Goal: Information Seeking & Learning: Learn about a topic

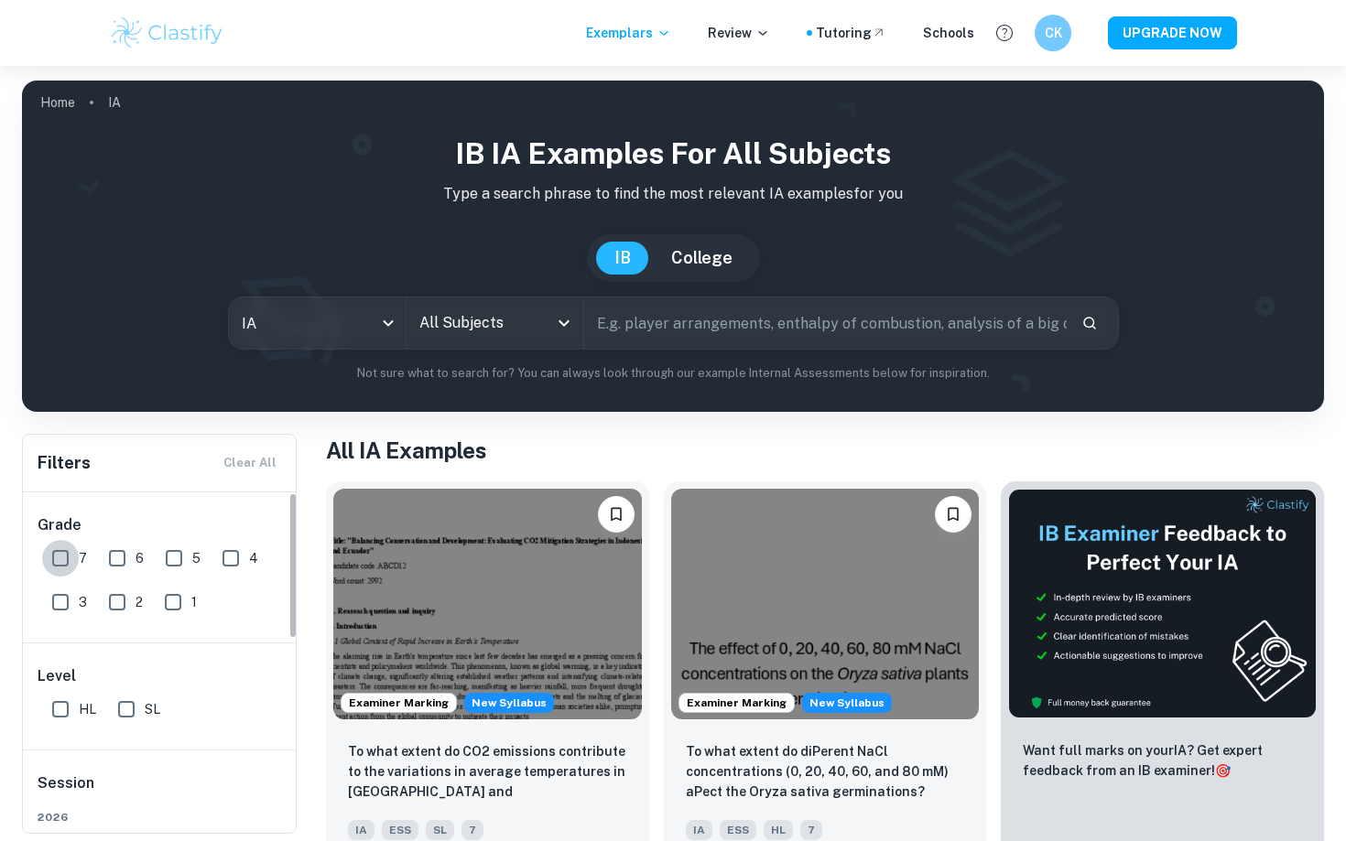
click at [70, 562] on input "7" at bounding box center [60, 558] width 37 height 37
checkbox input "true"
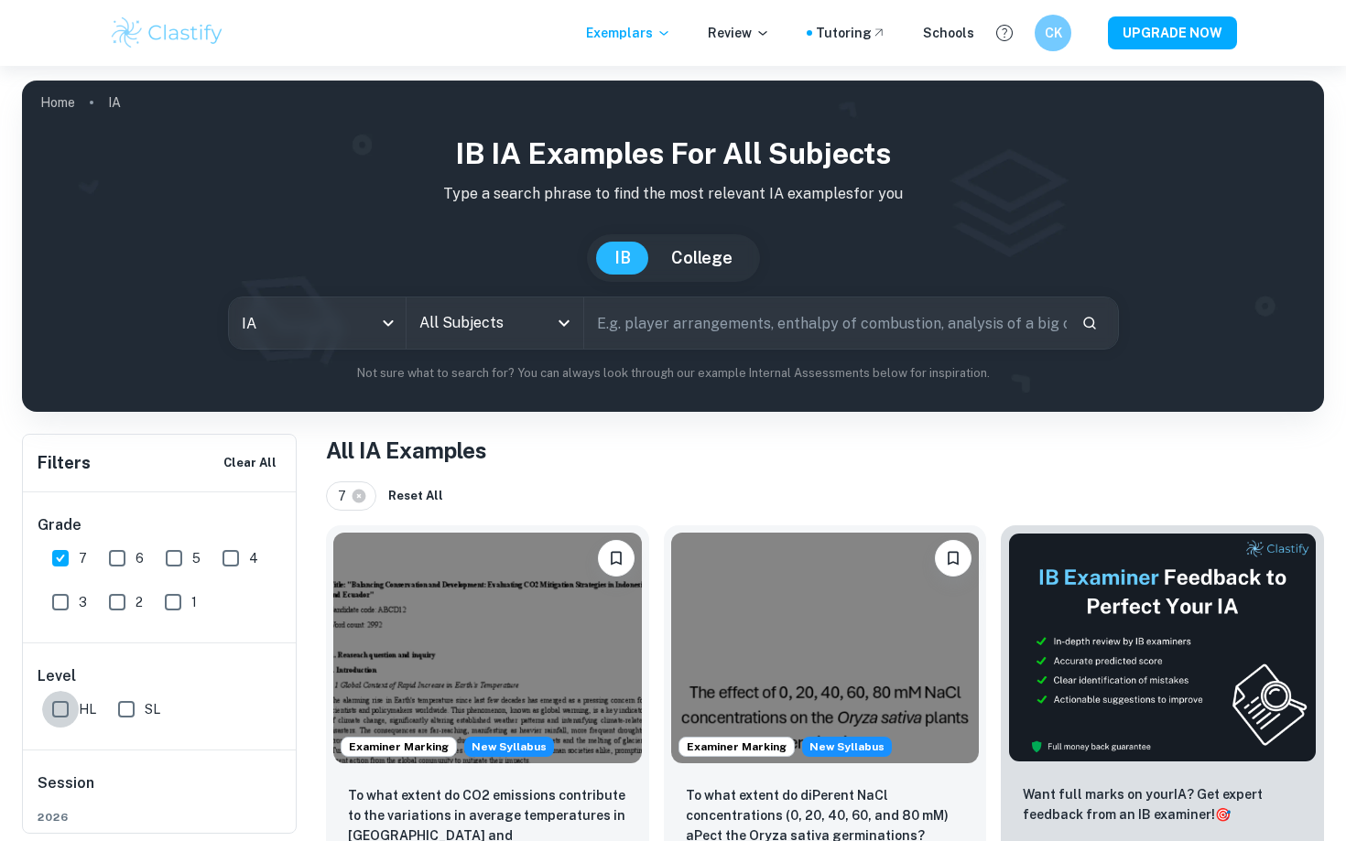
click at [55, 713] on input "HL" at bounding box center [60, 709] width 37 height 37
checkbox input "true"
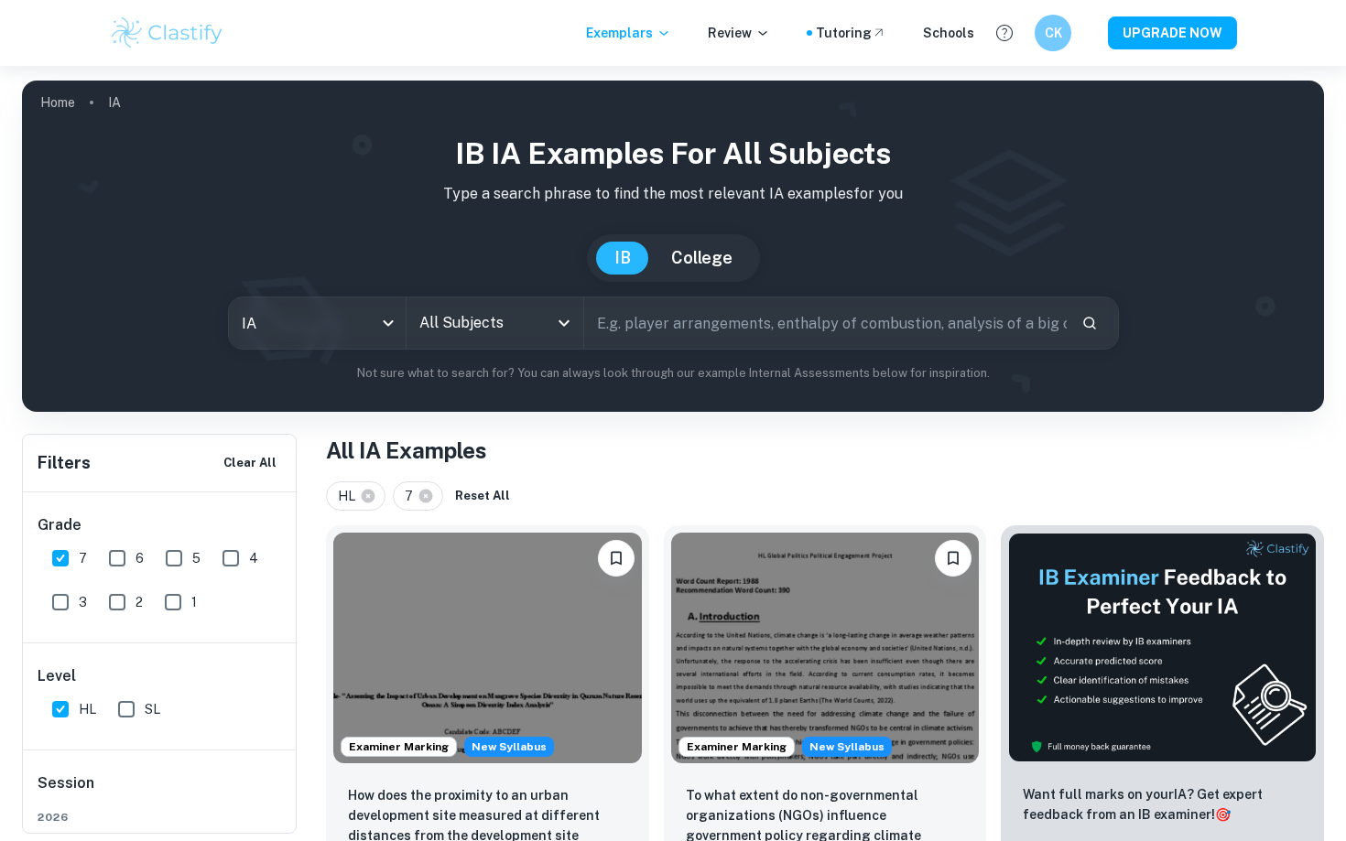
click at [545, 330] on input "All Subjects" at bounding box center [481, 323] width 133 height 35
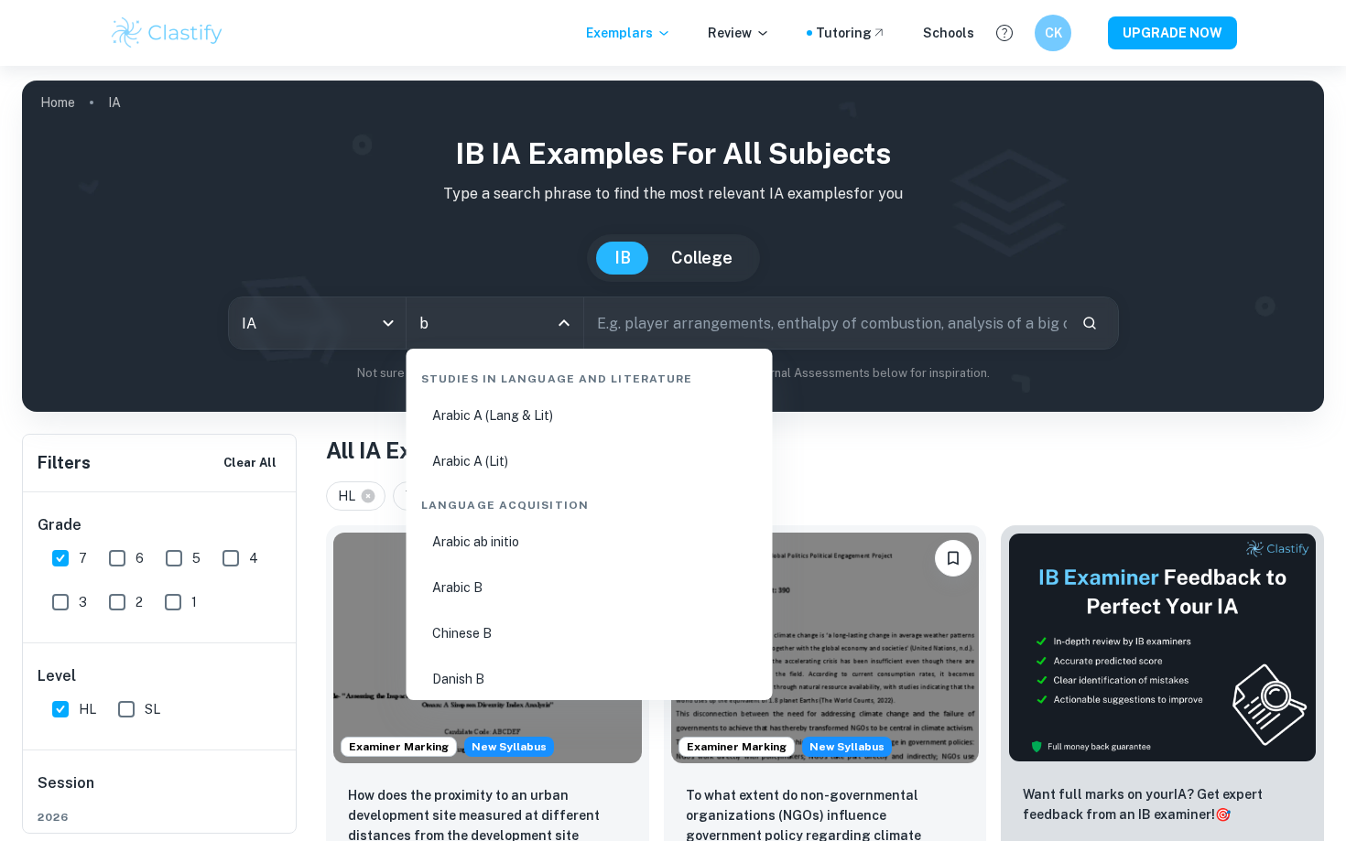
type input "bu"
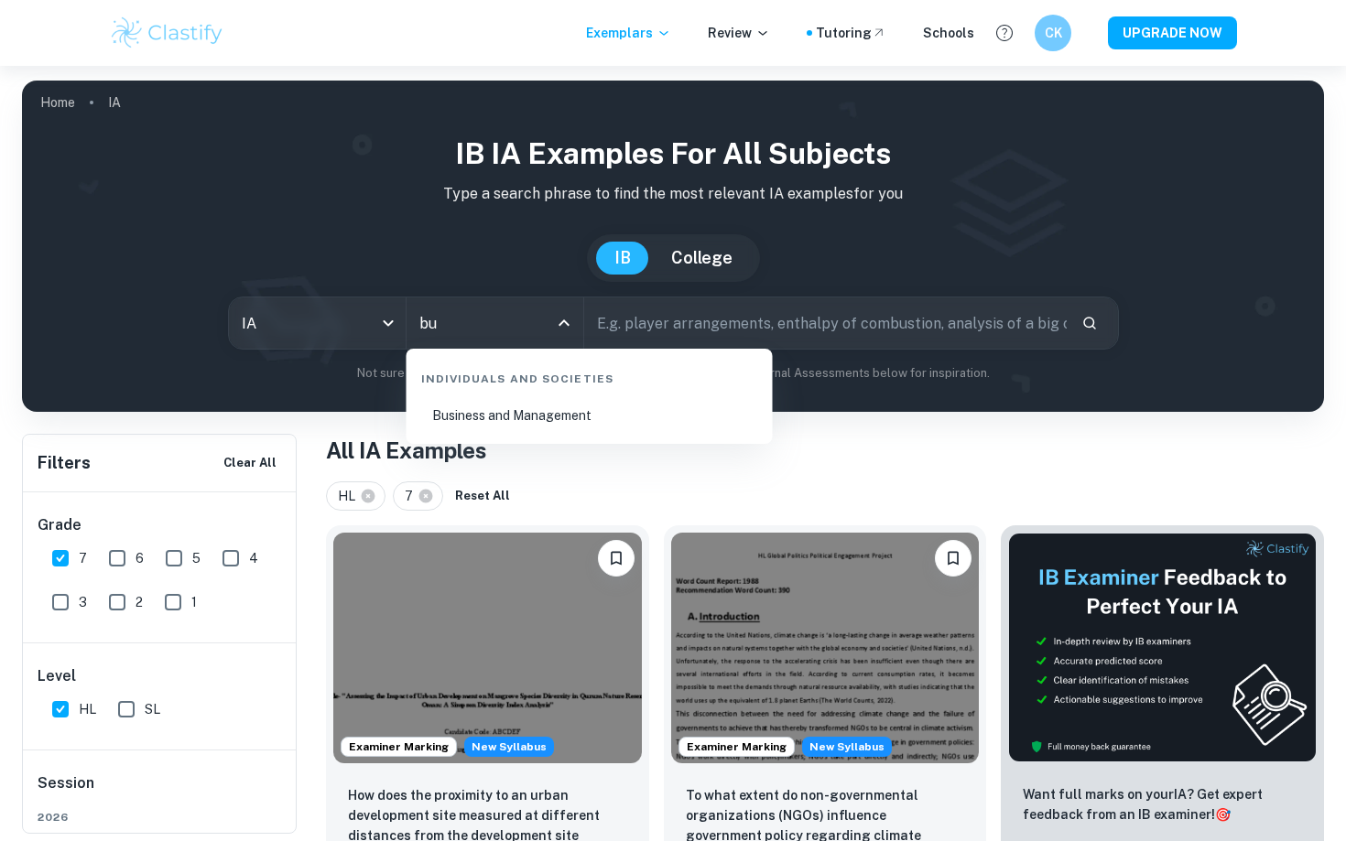
click at [576, 417] on li "Business and Management" at bounding box center [590, 416] width 352 height 42
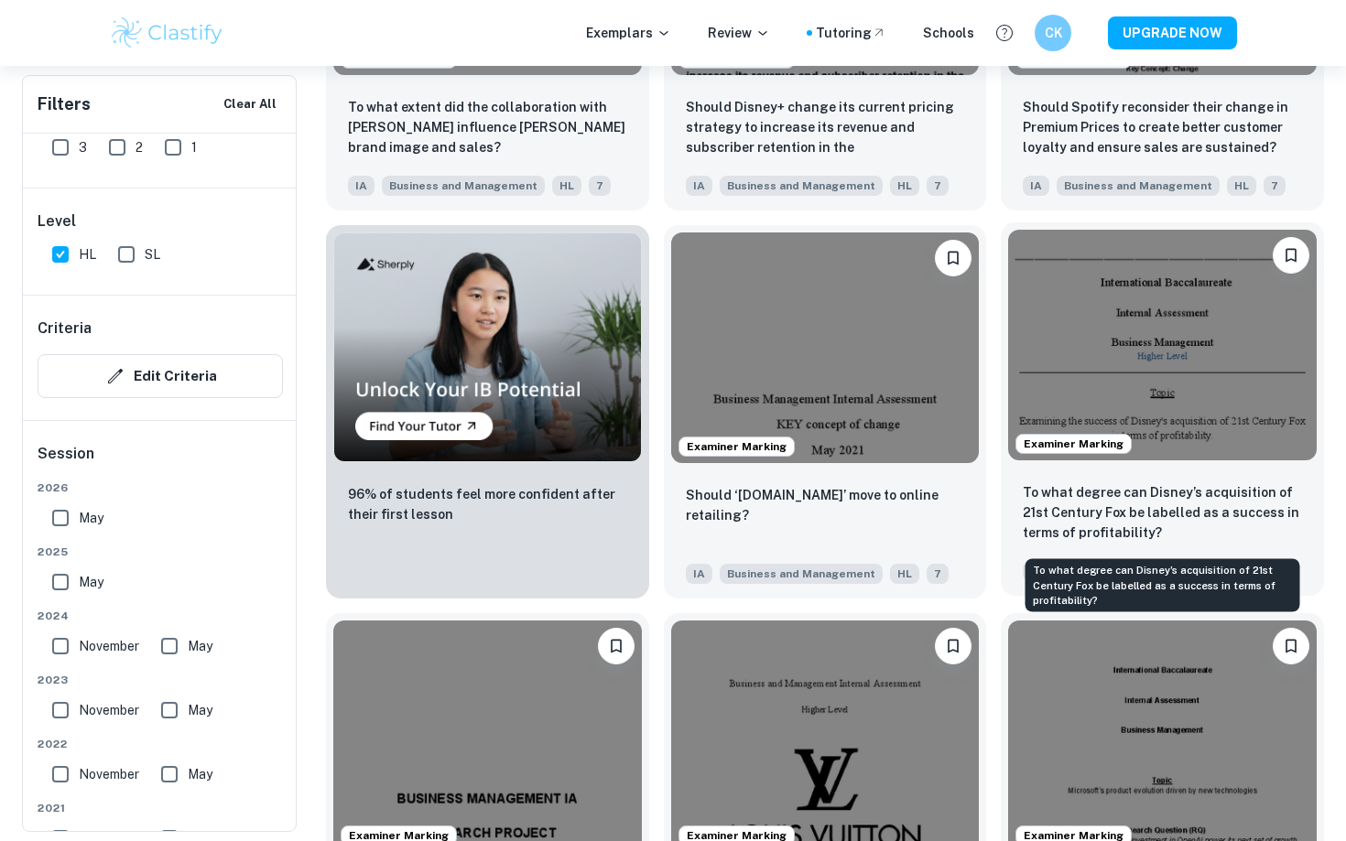
scroll to position [1318, 0]
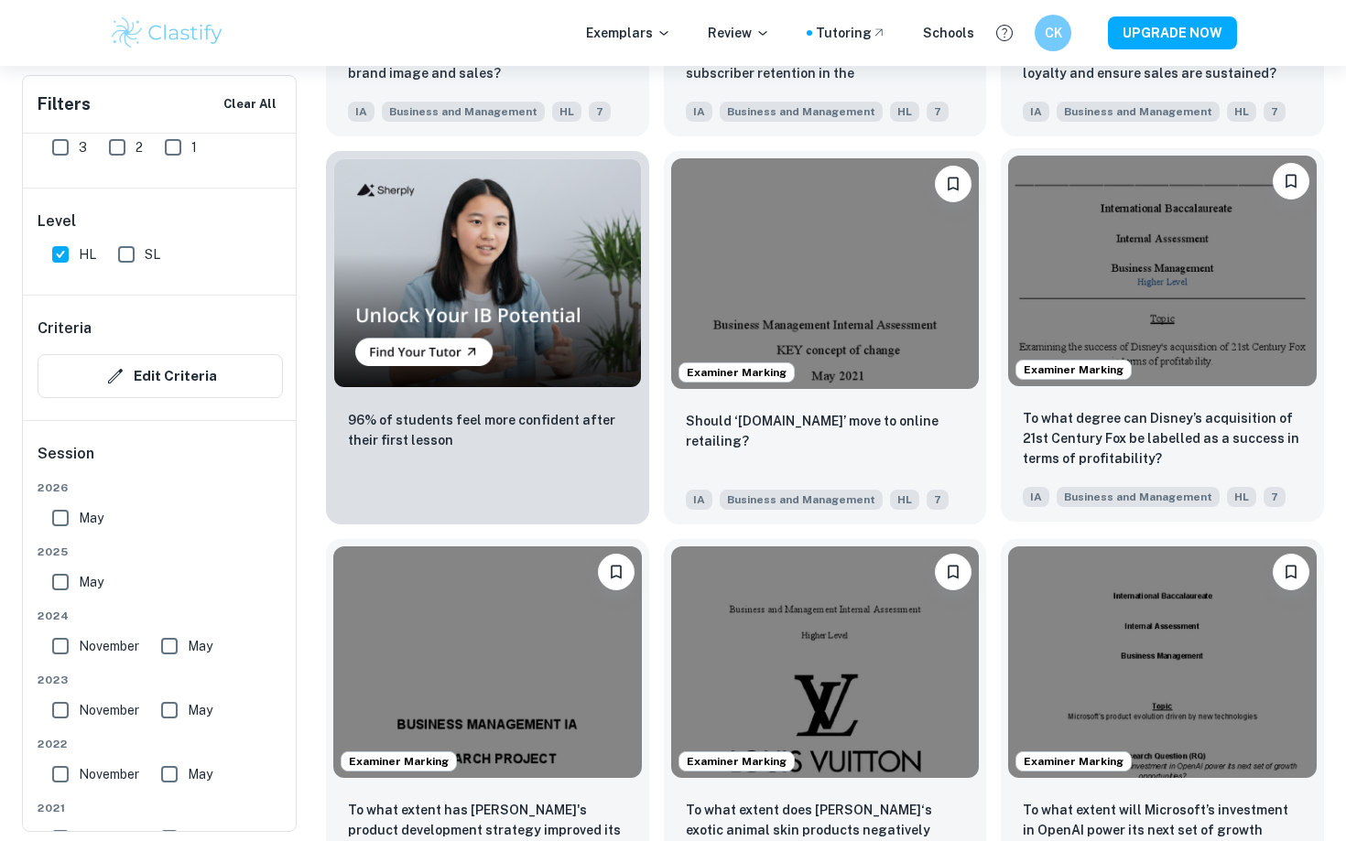
click at [1143, 348] on img at bounding box center [1162, 271] width 309 height 231
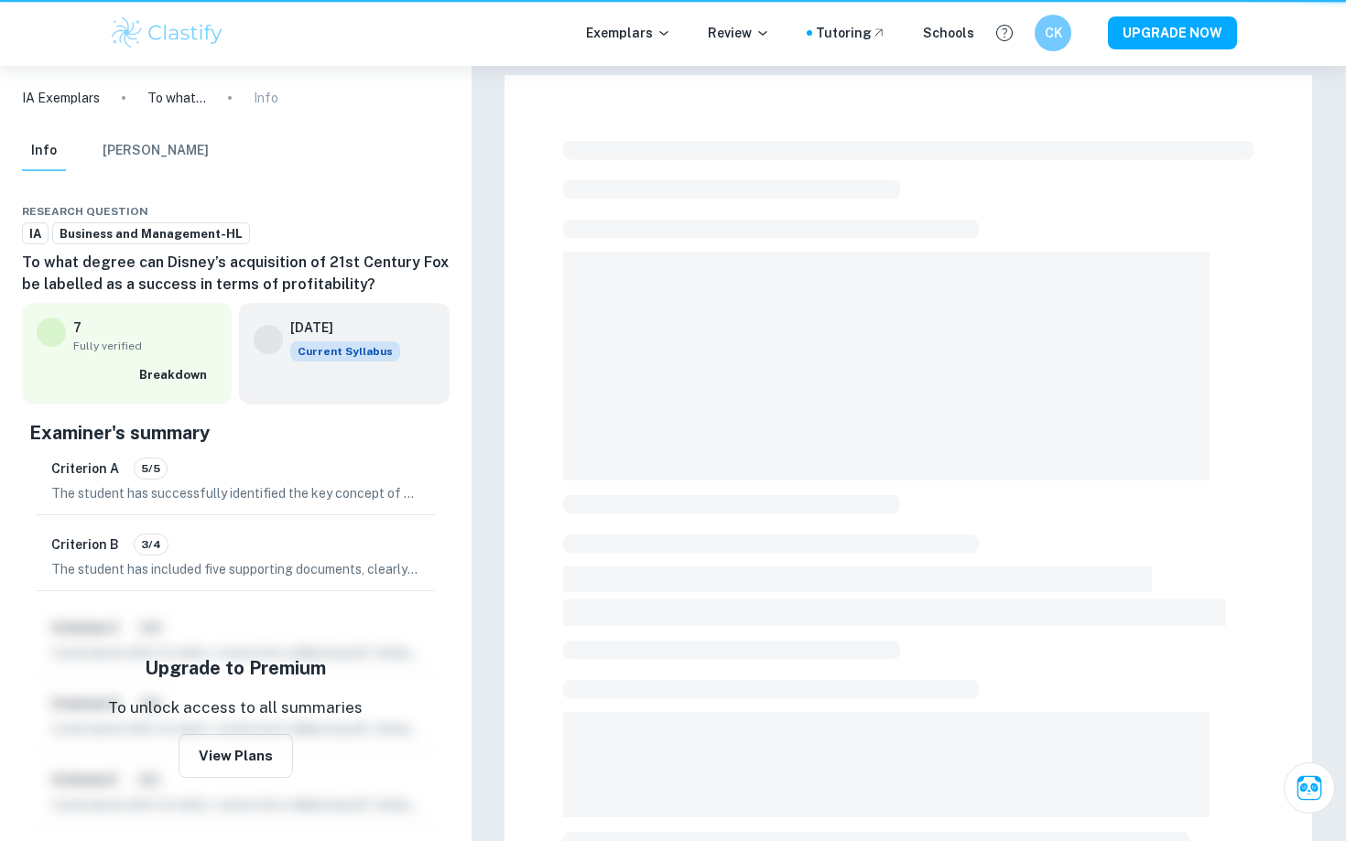
click at [1143, 348] on span at bounding box center [886, 366] width 646 height 229
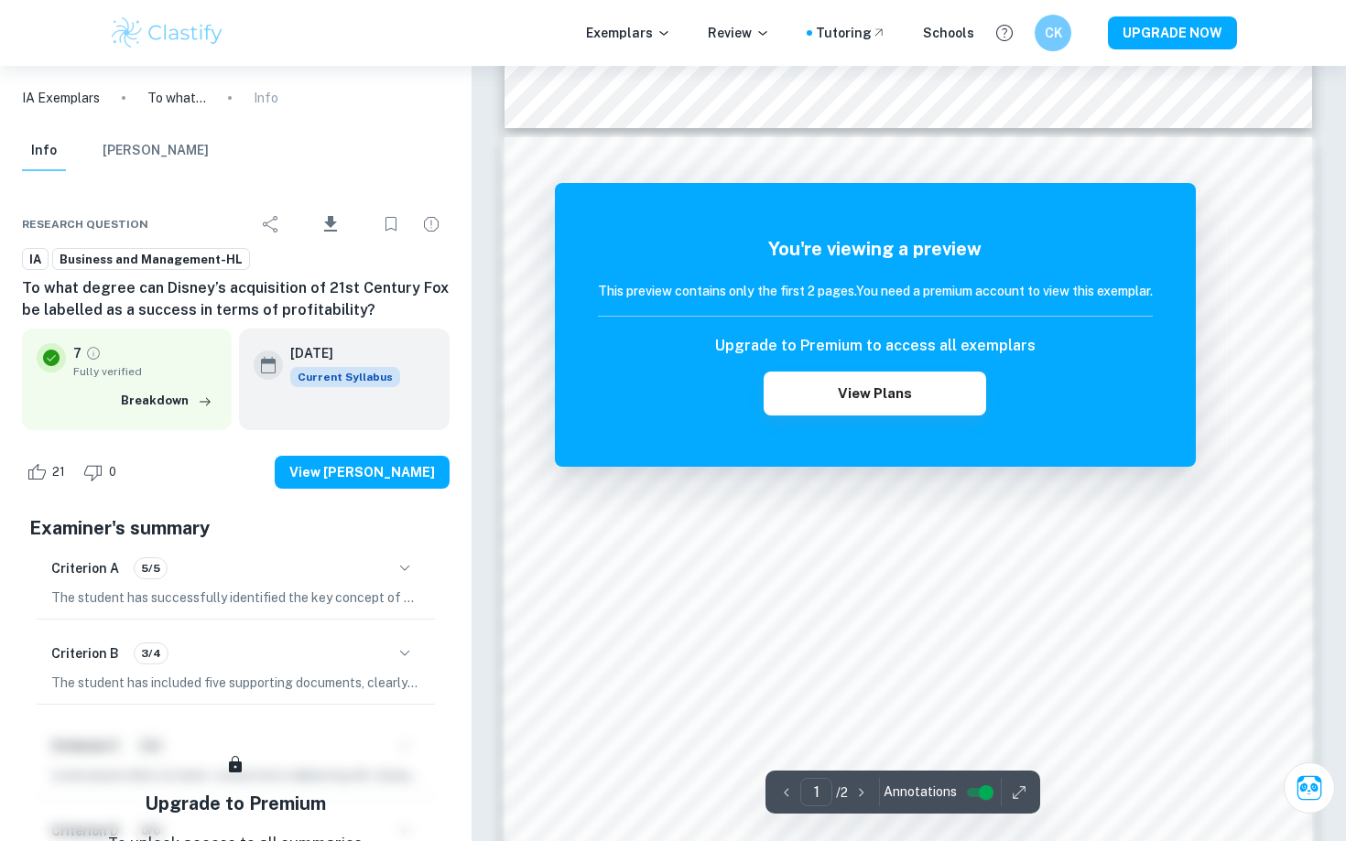
scroll to position [1082, 0]
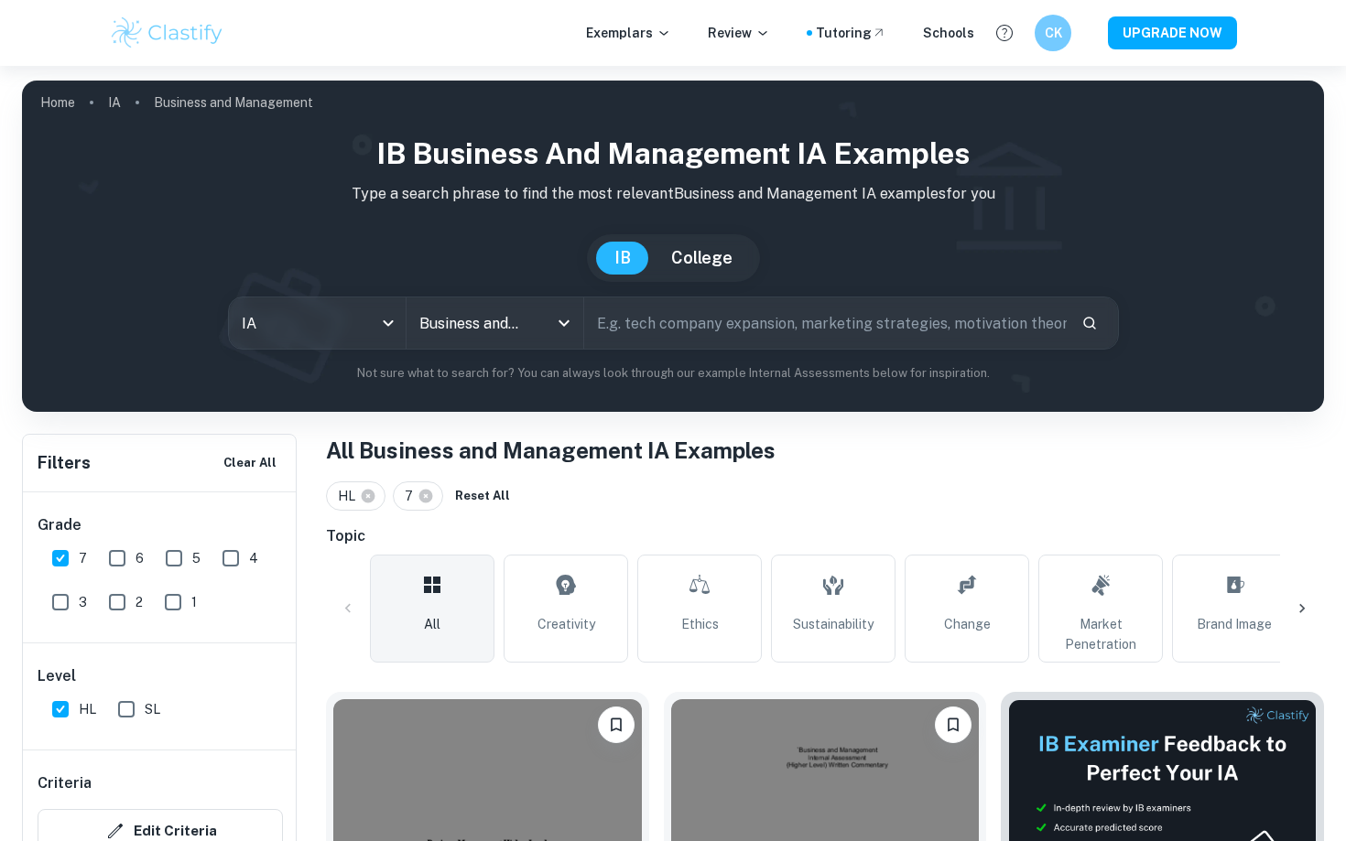
scroll to position [439, 0]
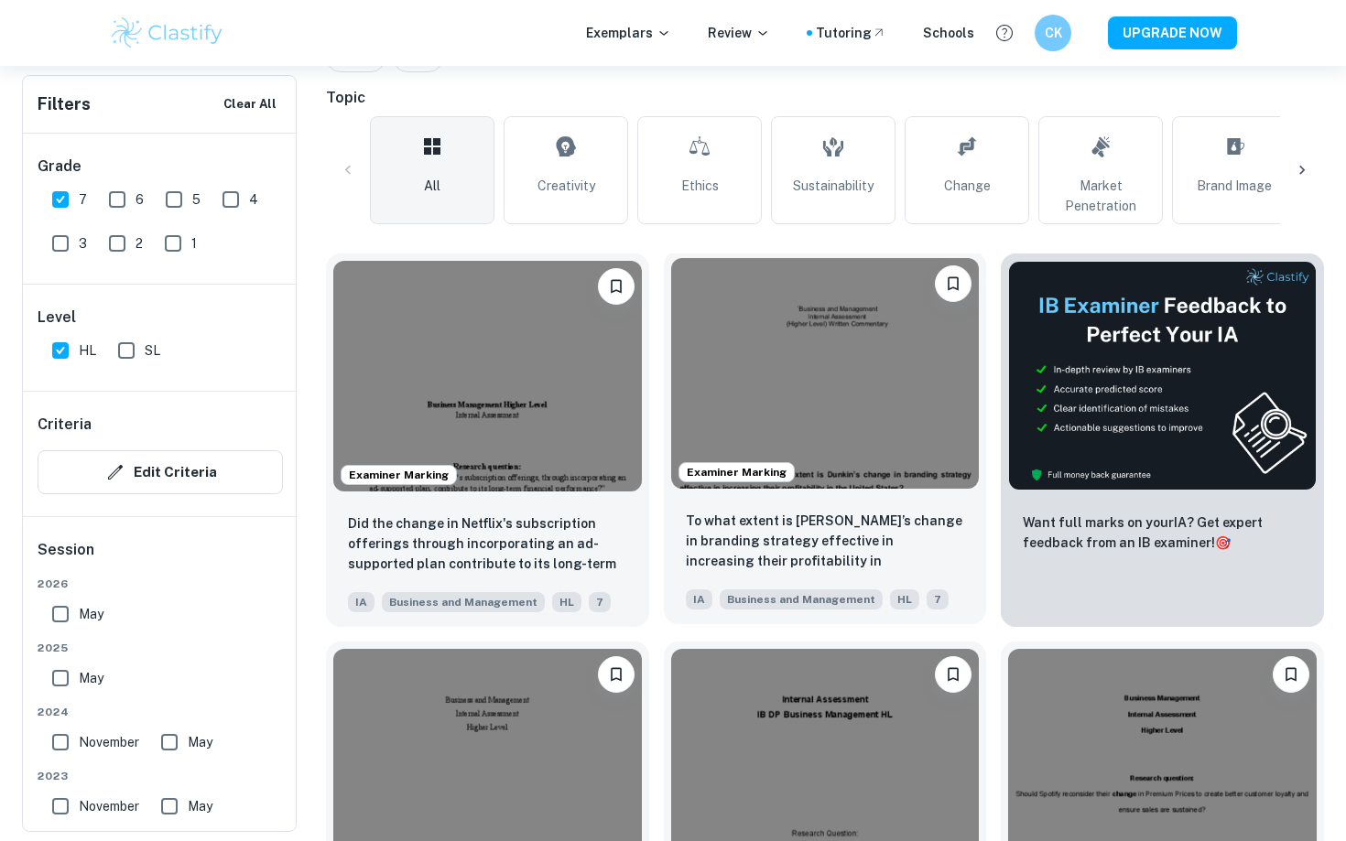
click at [765, 418] on img at bounding box center [825, 373] width 309 height 231
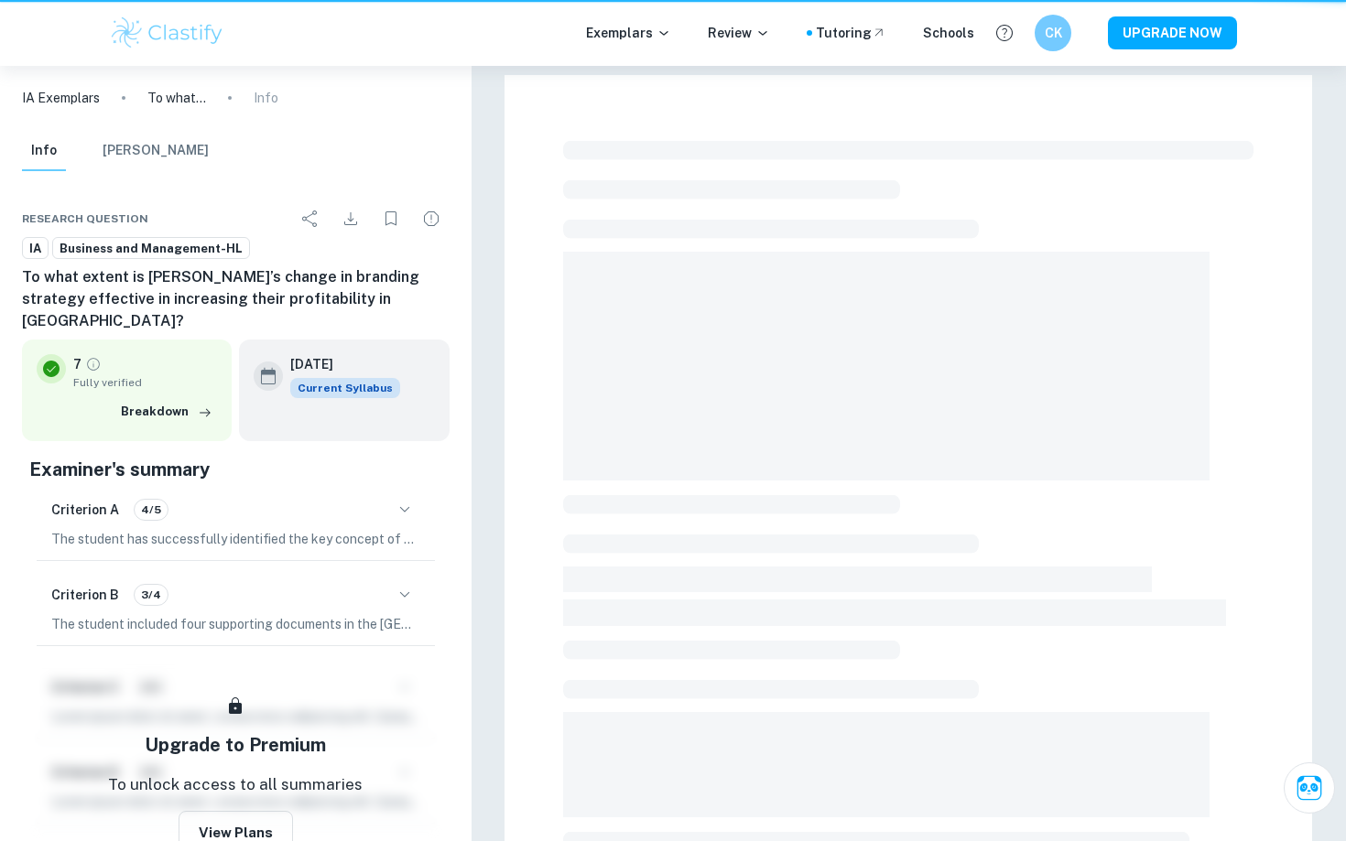
click at [765, 418] on span at bounding box center [886, 366] width 646 height 229
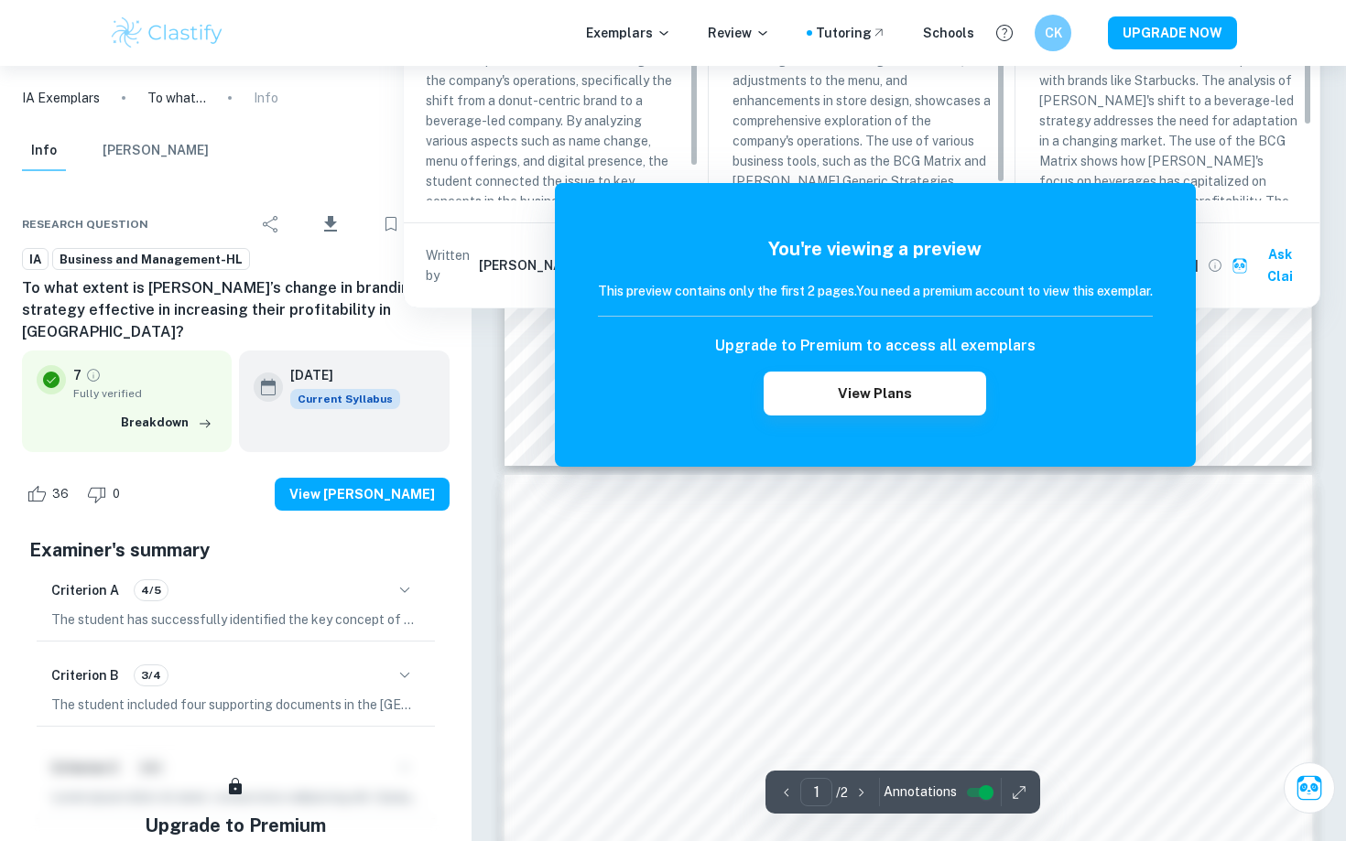
scroll to position [837, 0]
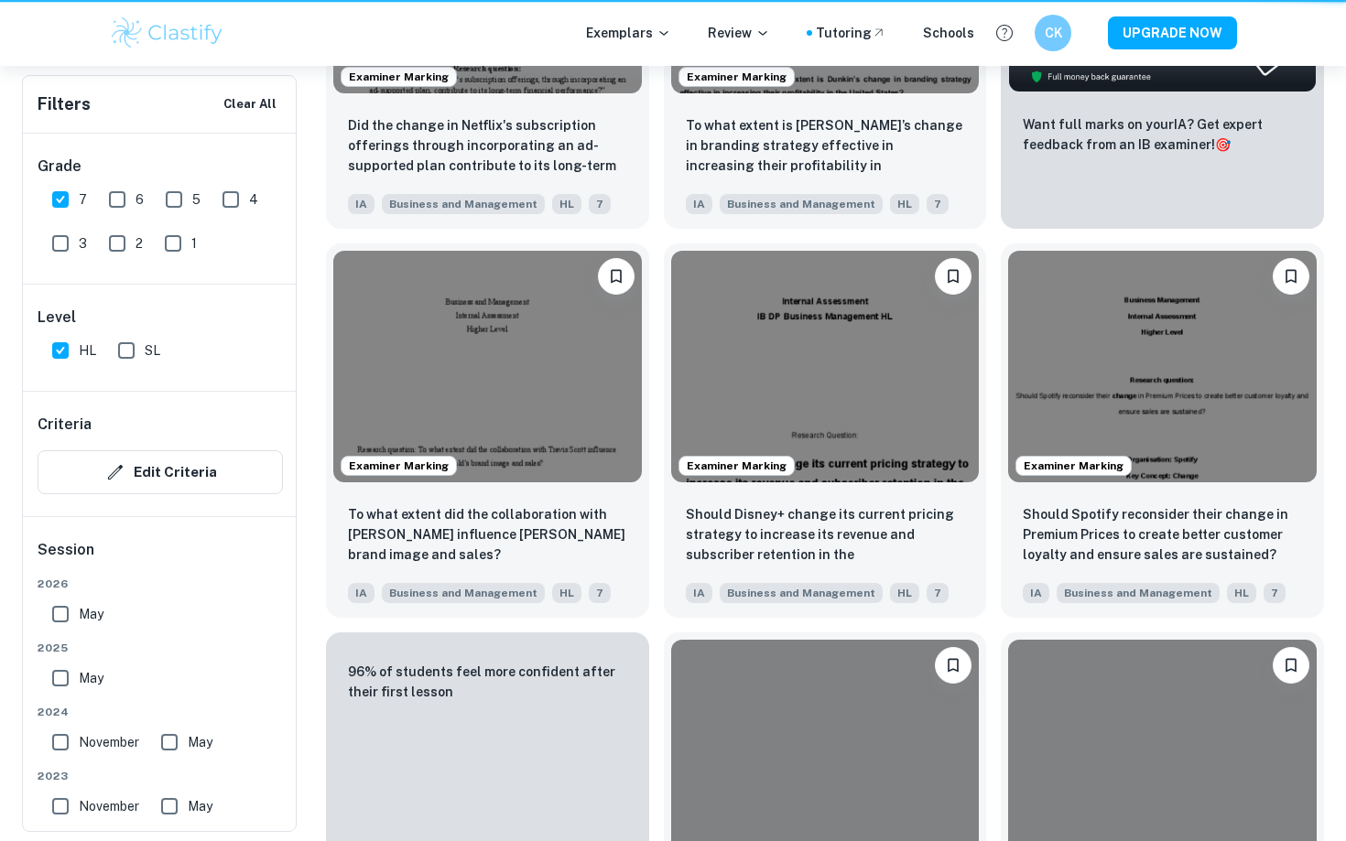
scroll to position [439, 0]
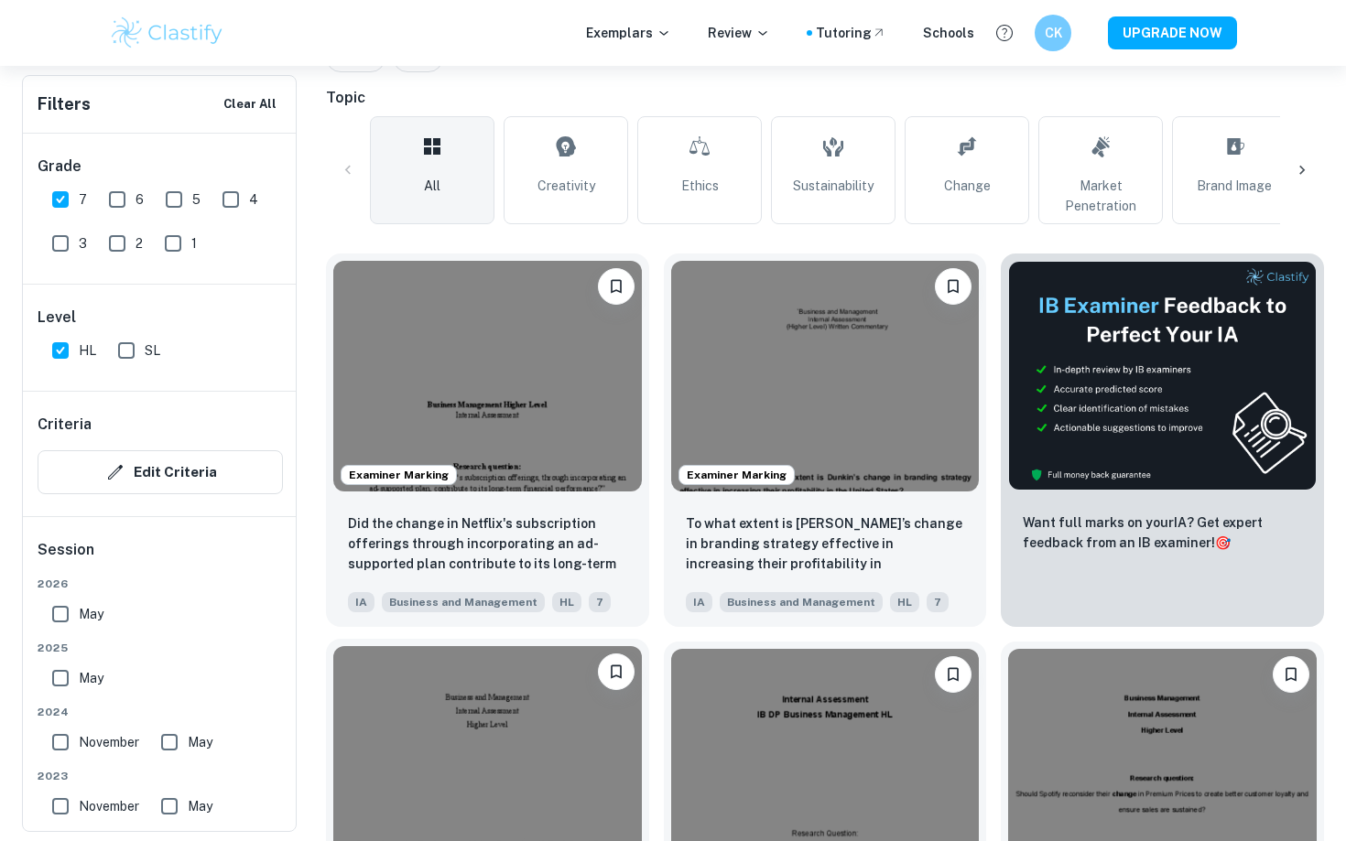
click at [463, 743] on img at bounding box center [487, 761] width 309 height 231
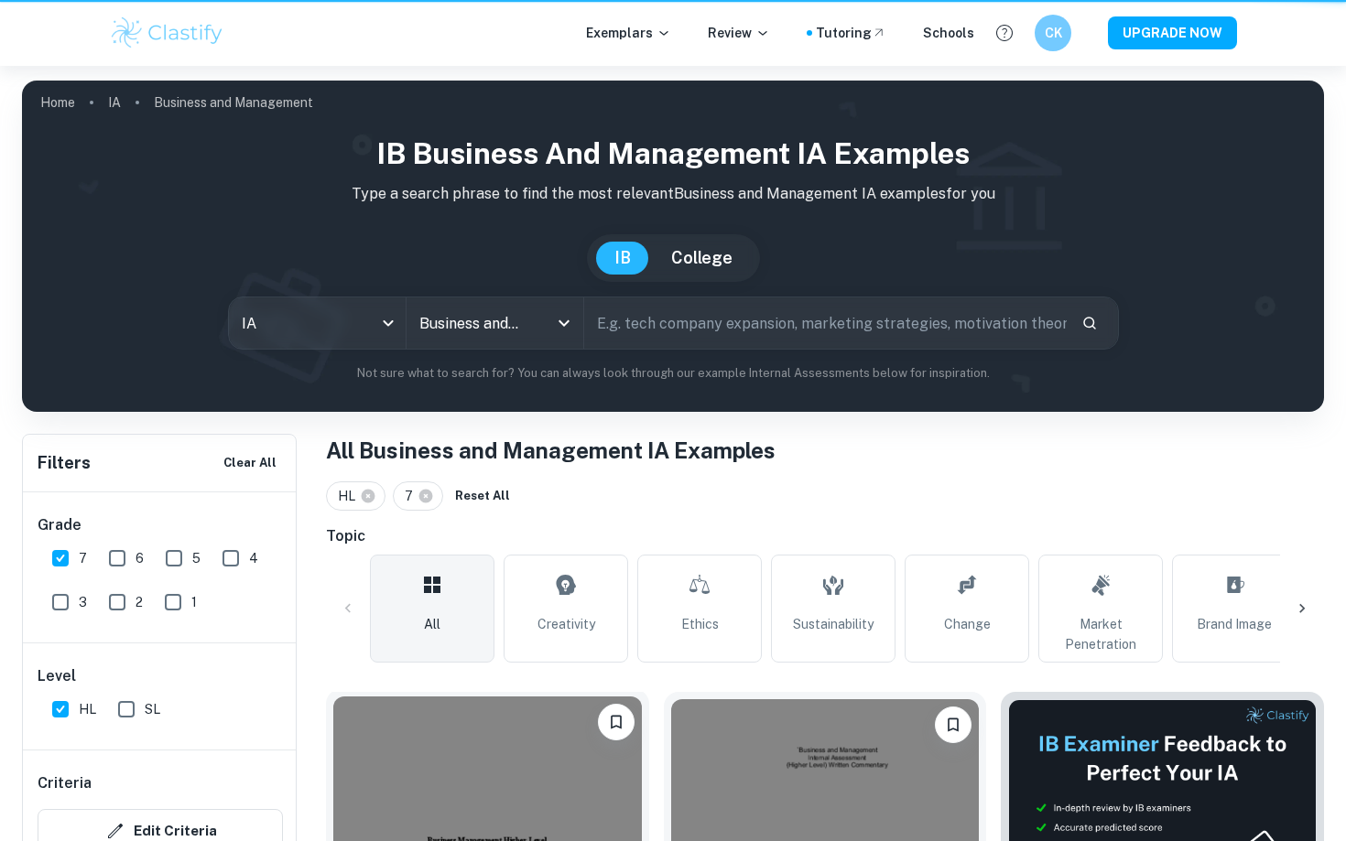
scroll to position [439, 0]
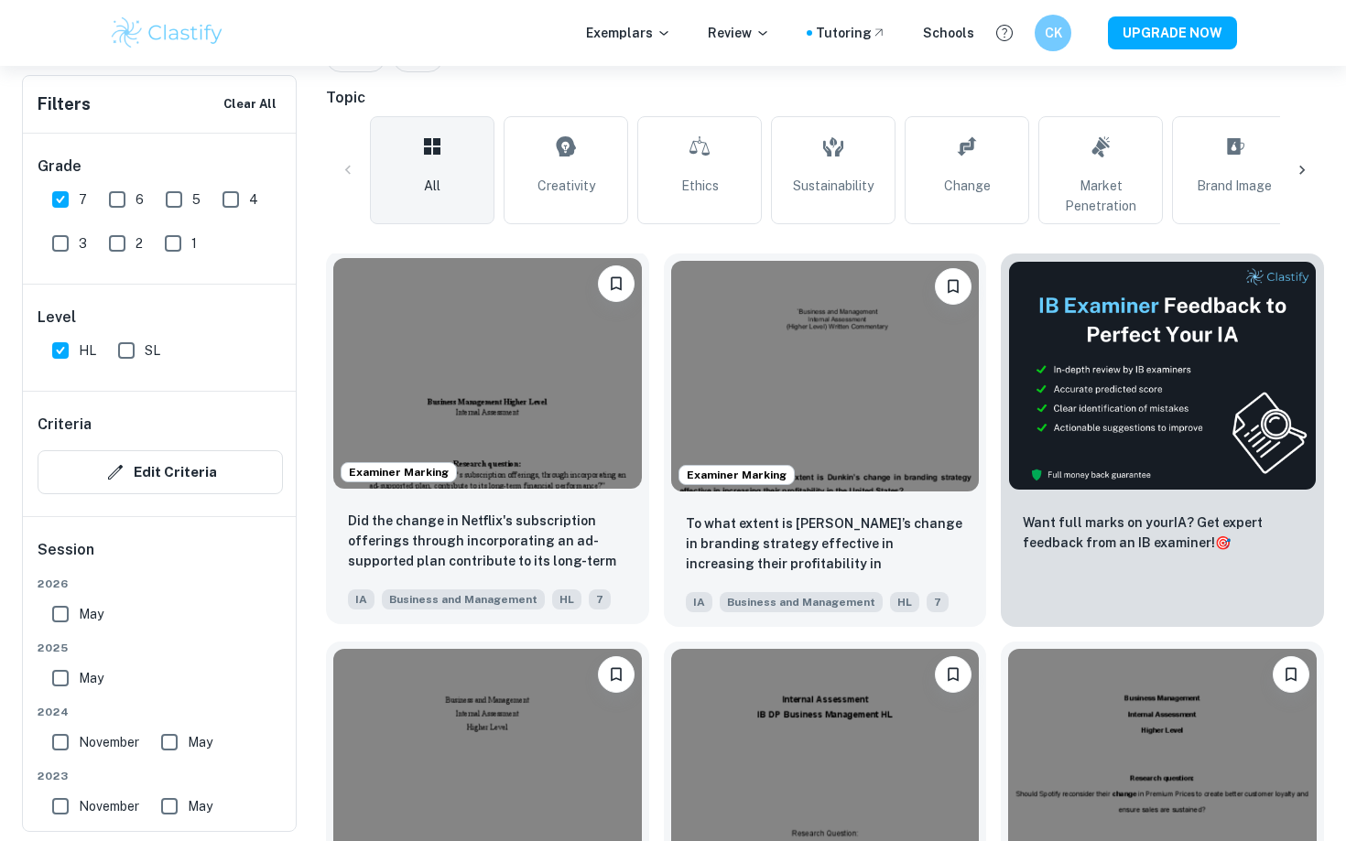
click at [482, 405] on img at bounding box center [487, 373] width 309 height 231
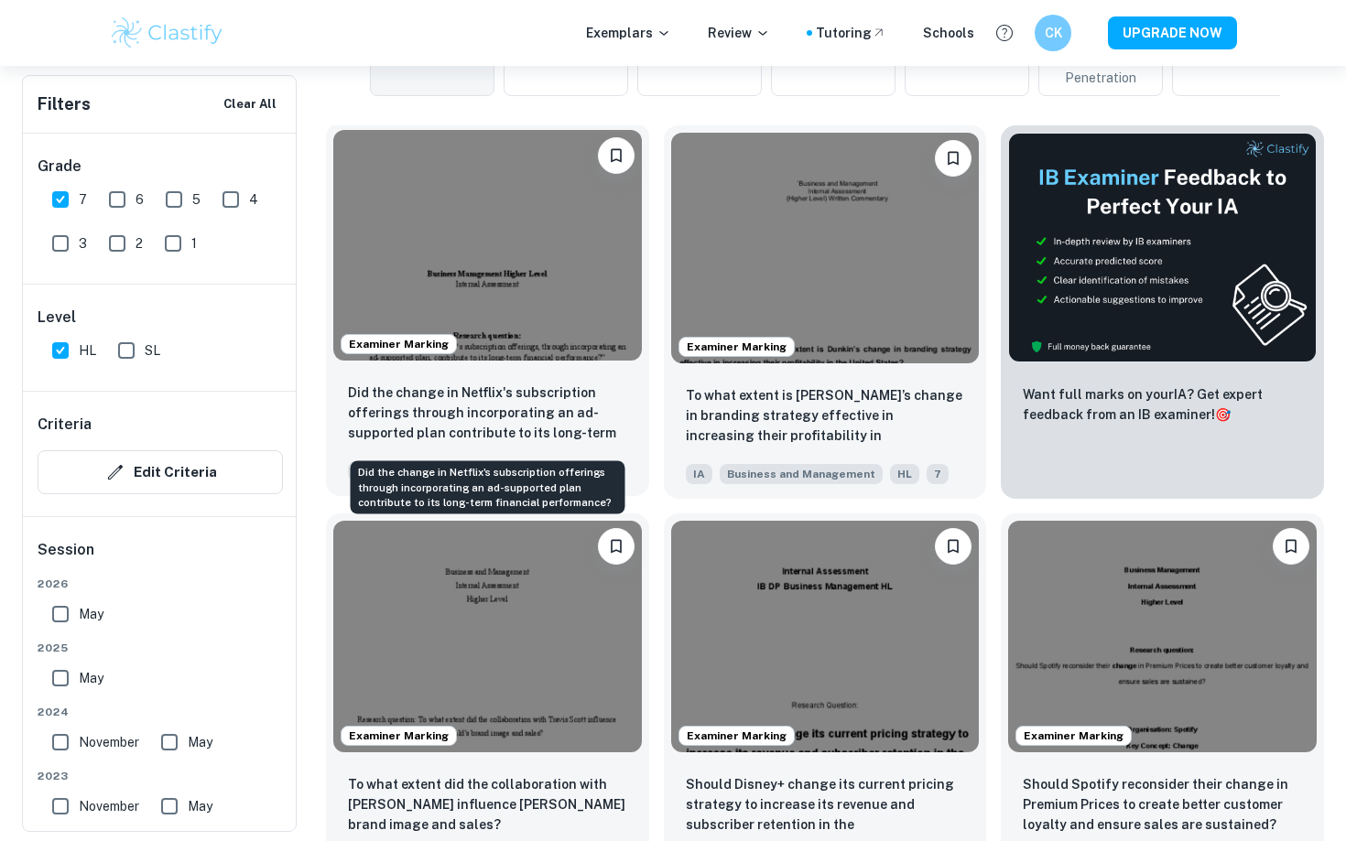
scroll to position [609, 0]
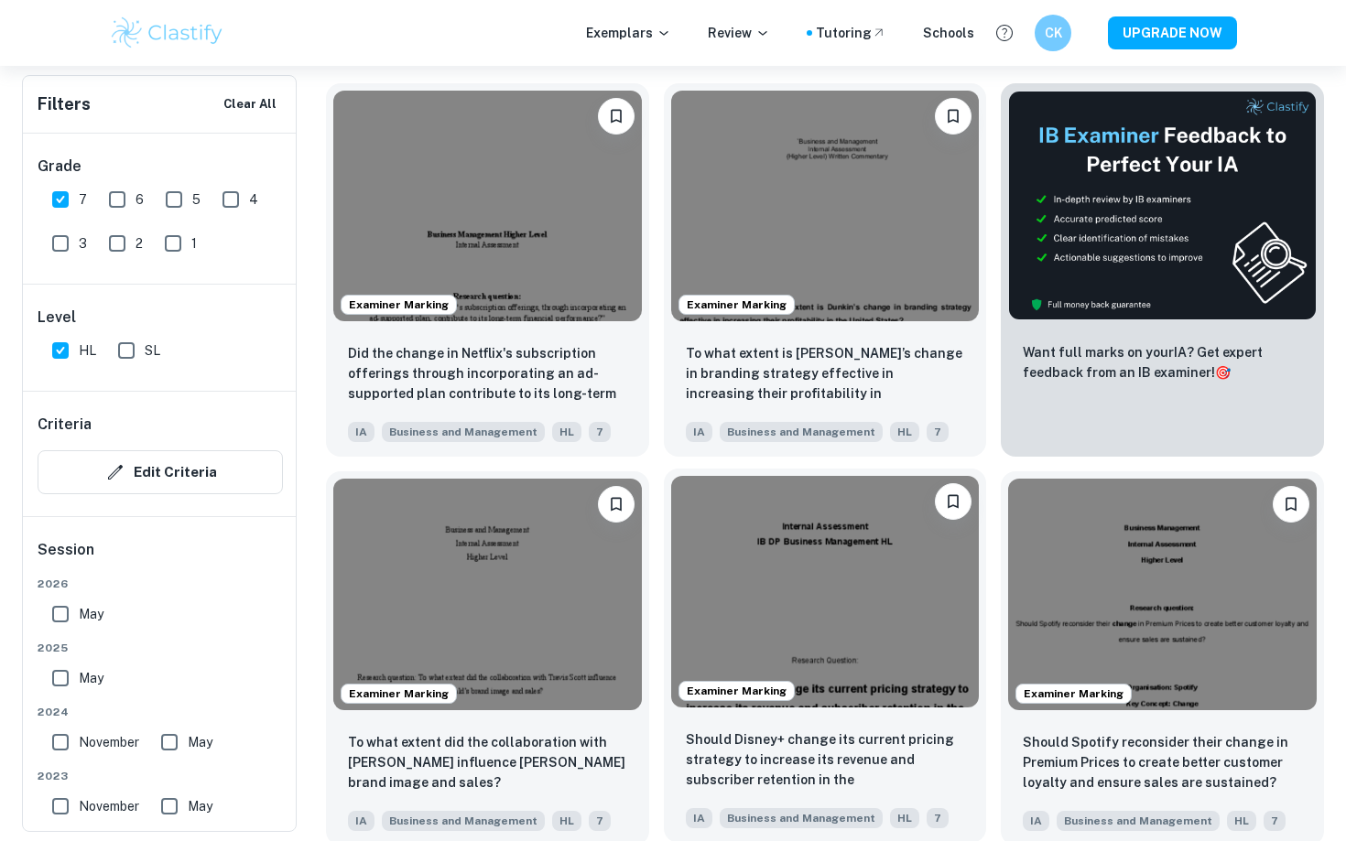
click at [805, 657] on img at bounding box center [825, 591] width 309 height 231
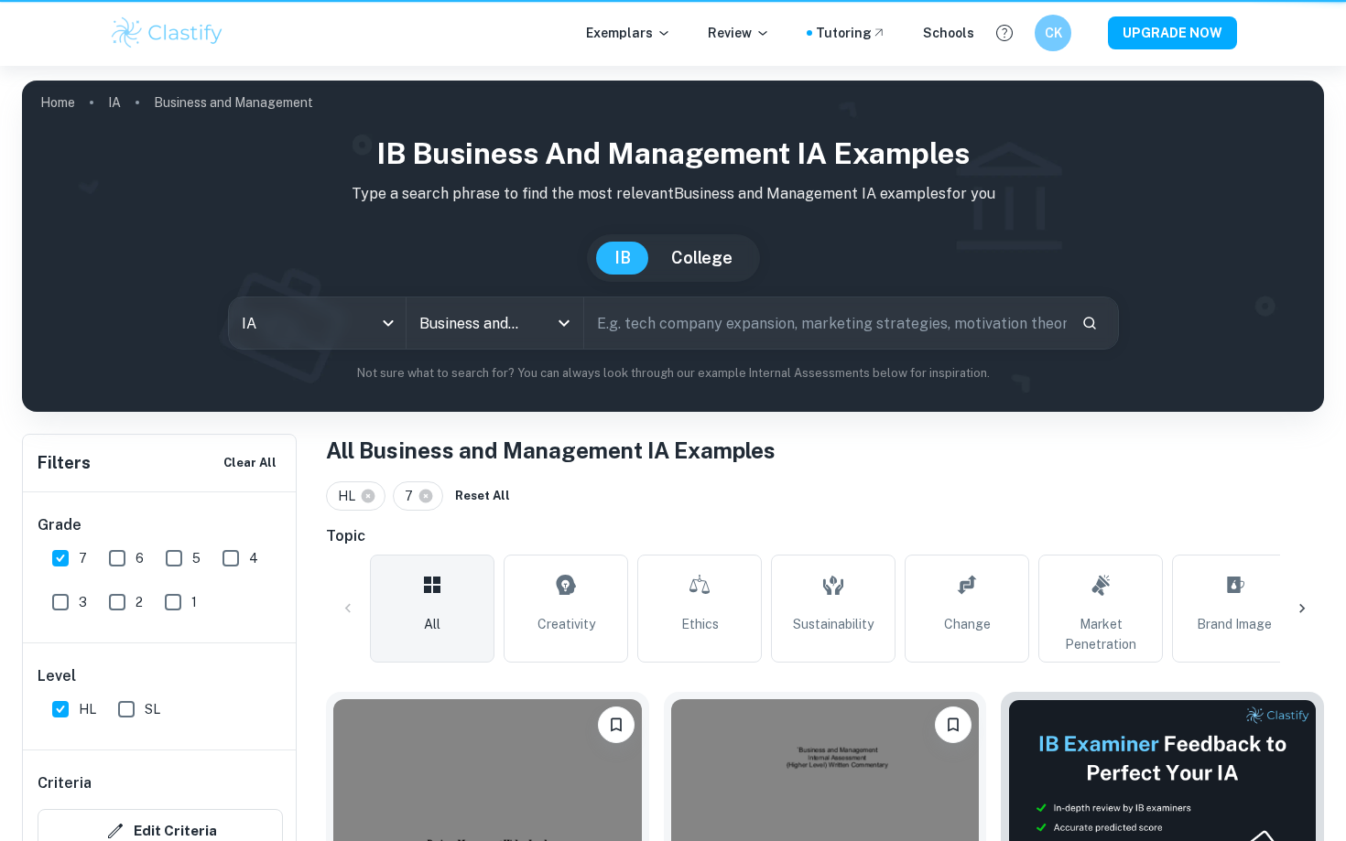
scroll to position [609, 0]
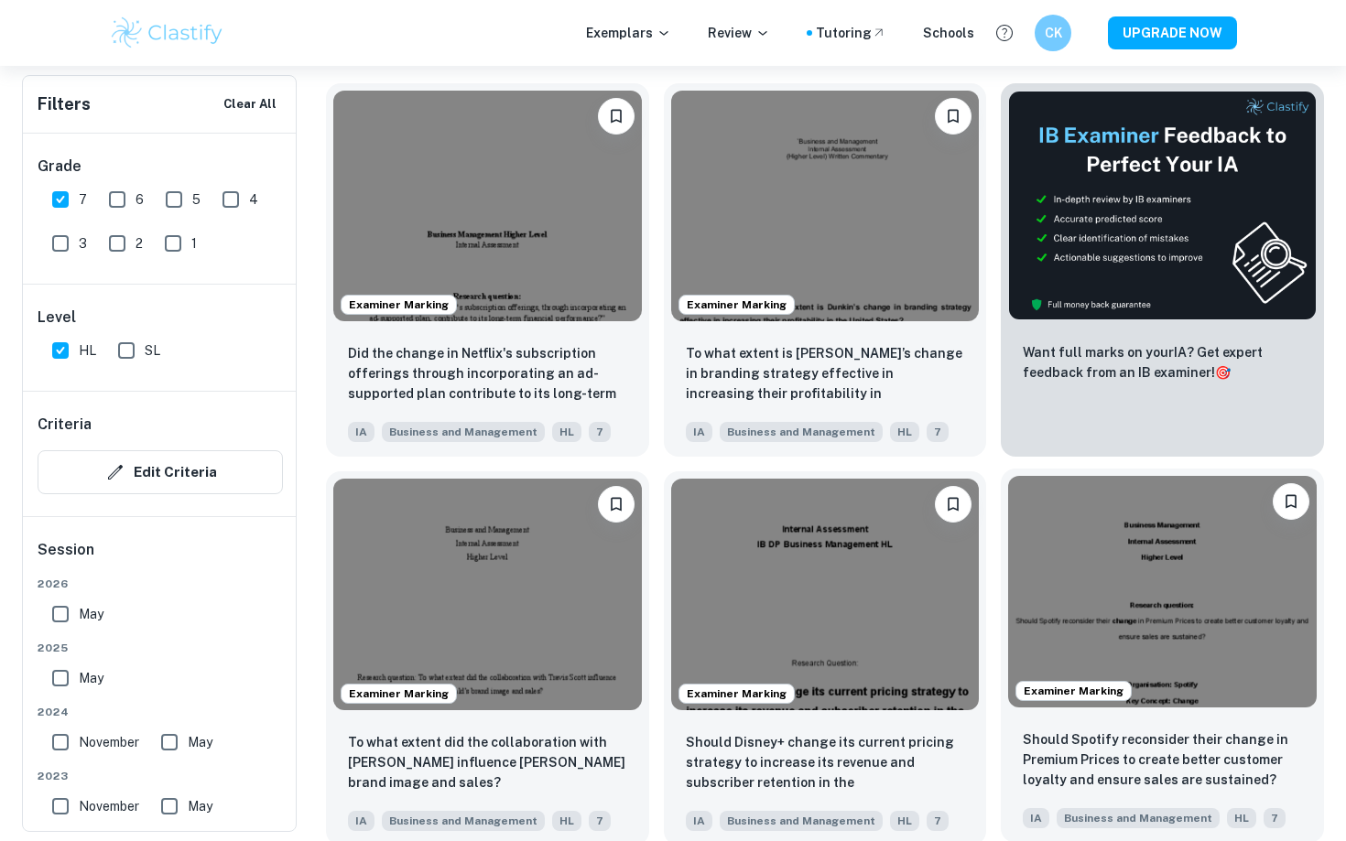
click at [1141, 627] on img at bounding box center [1162, 591] width 309 height 231
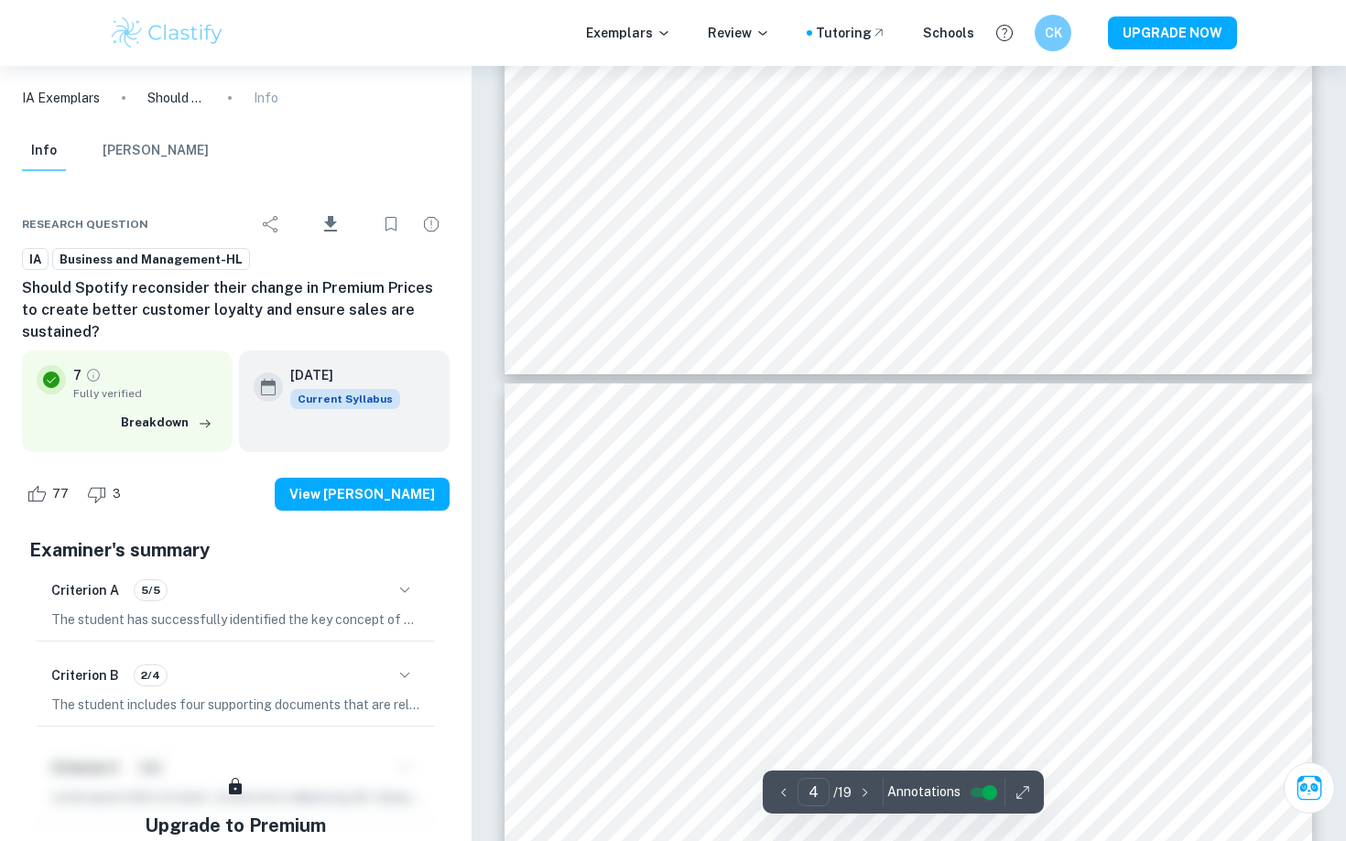
type input "5"
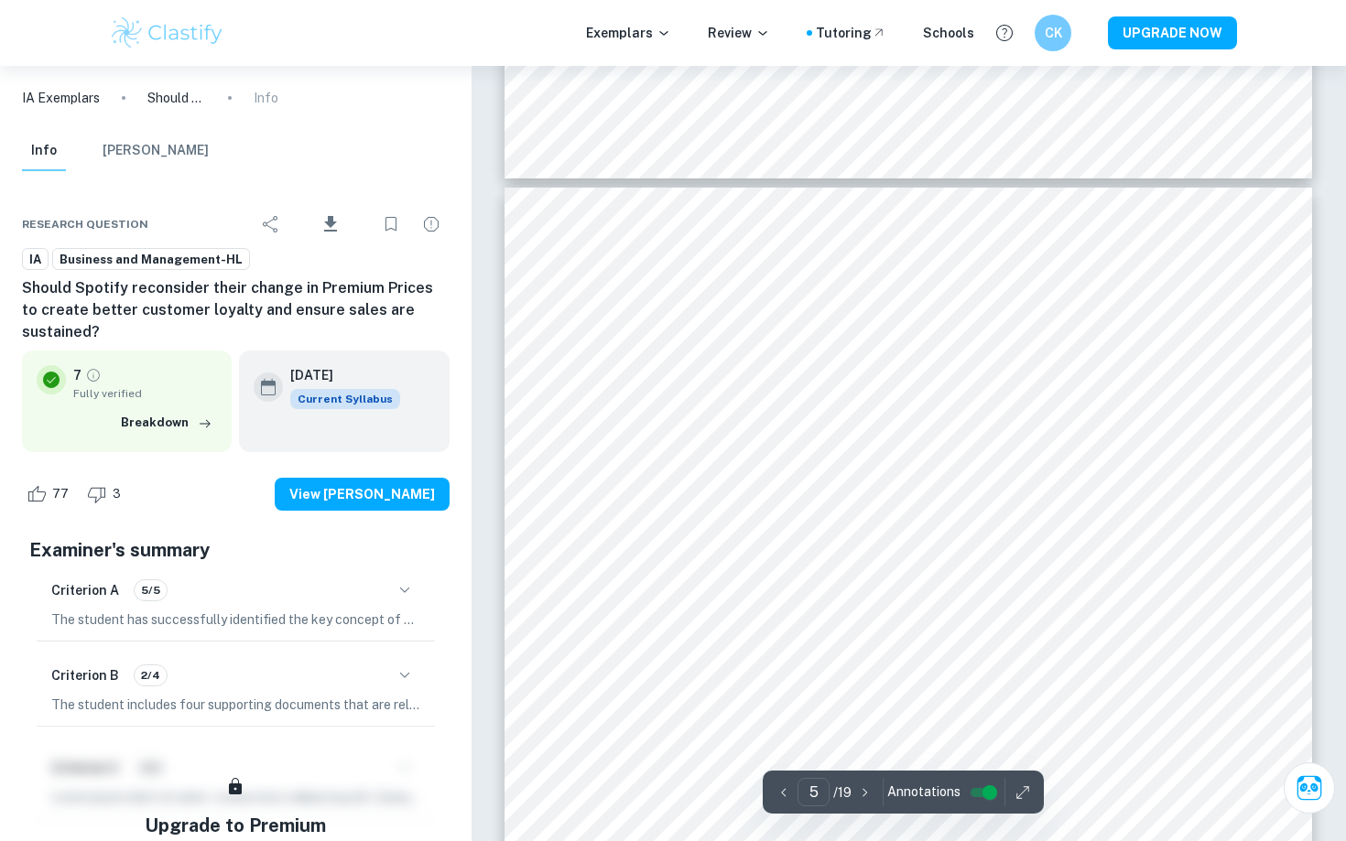
scroll to position [4392, 0]
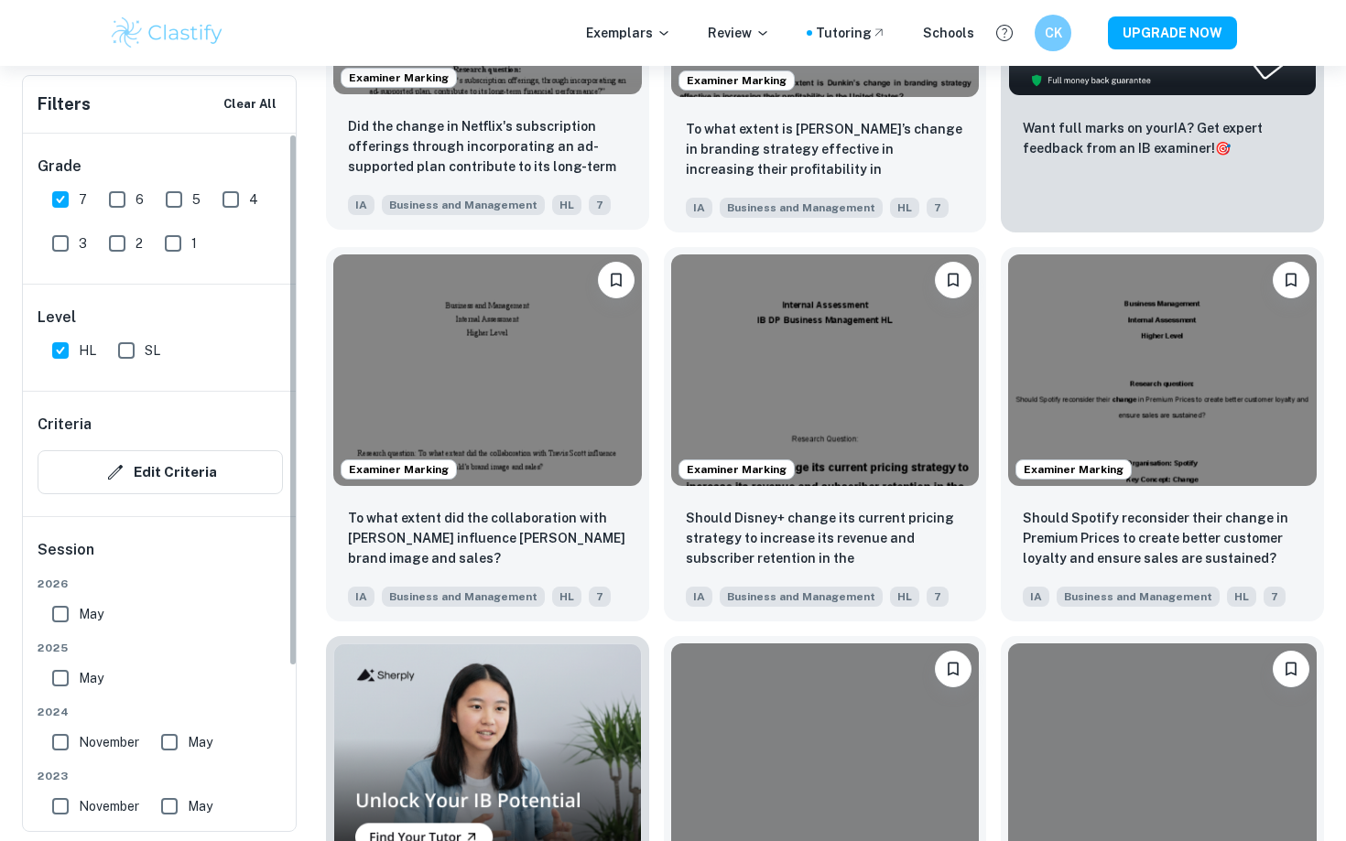
scroll to position [978, 0]
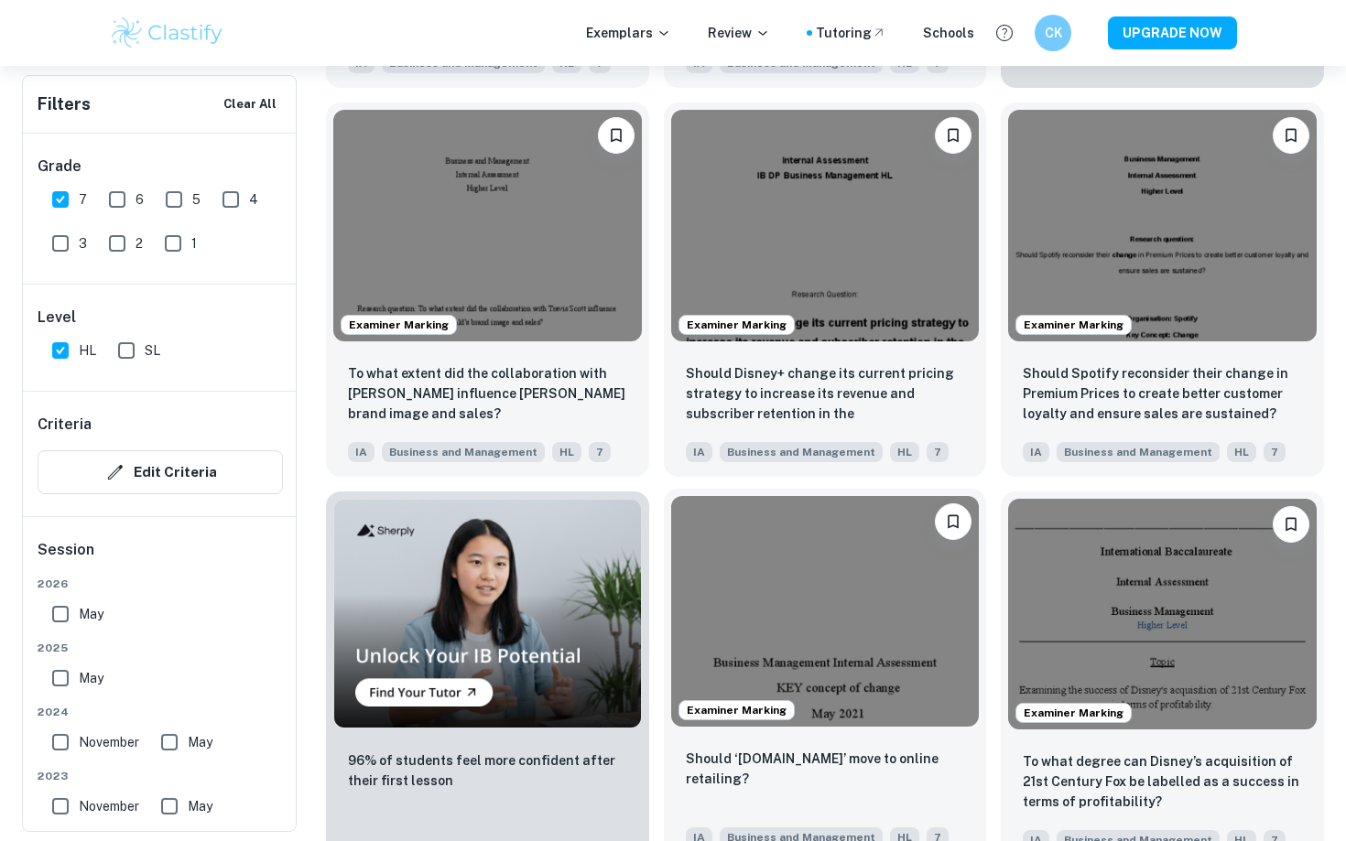
click at [767, 602] on img at bounding box center [825, 611] width 309 height 231
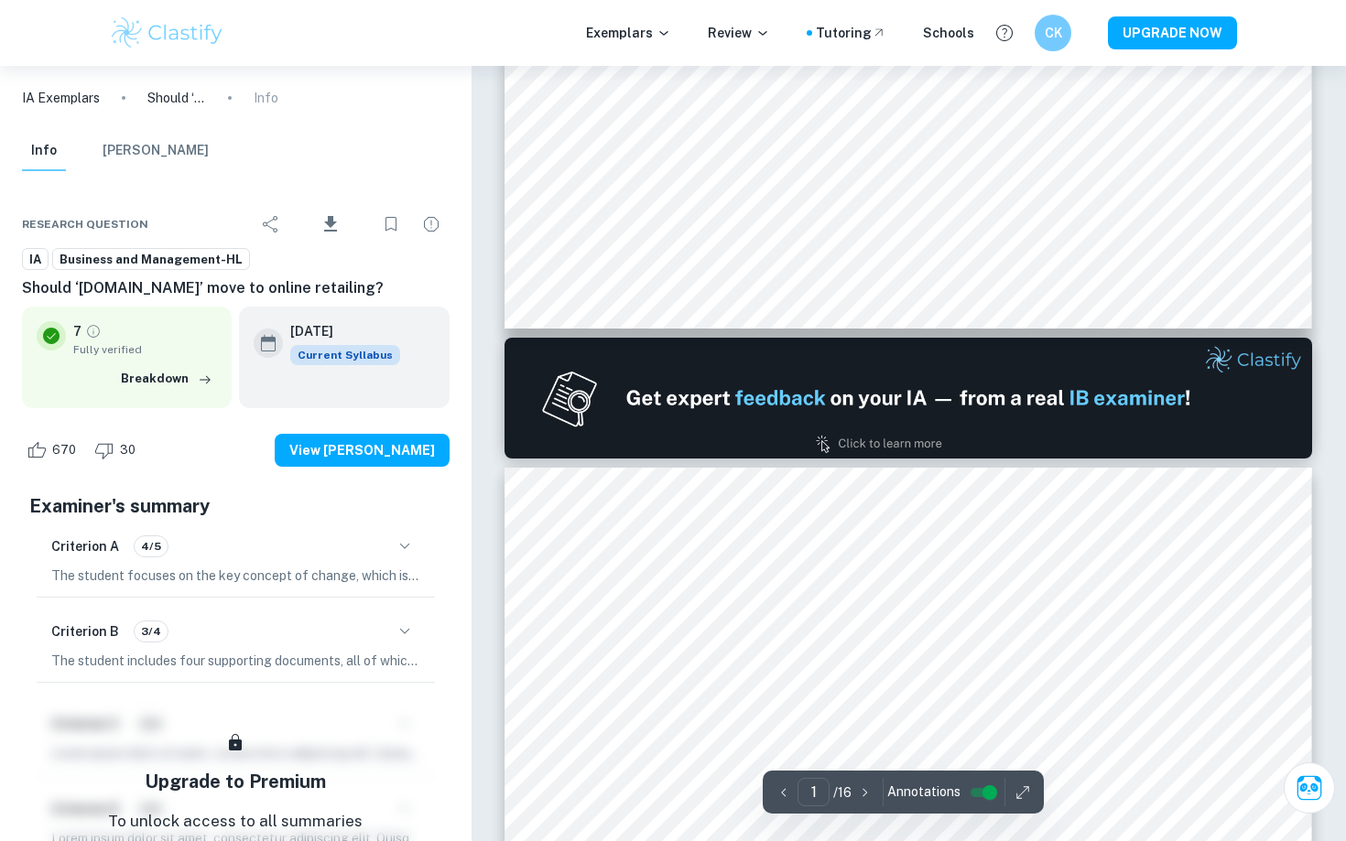
scroll to position [898, 0]
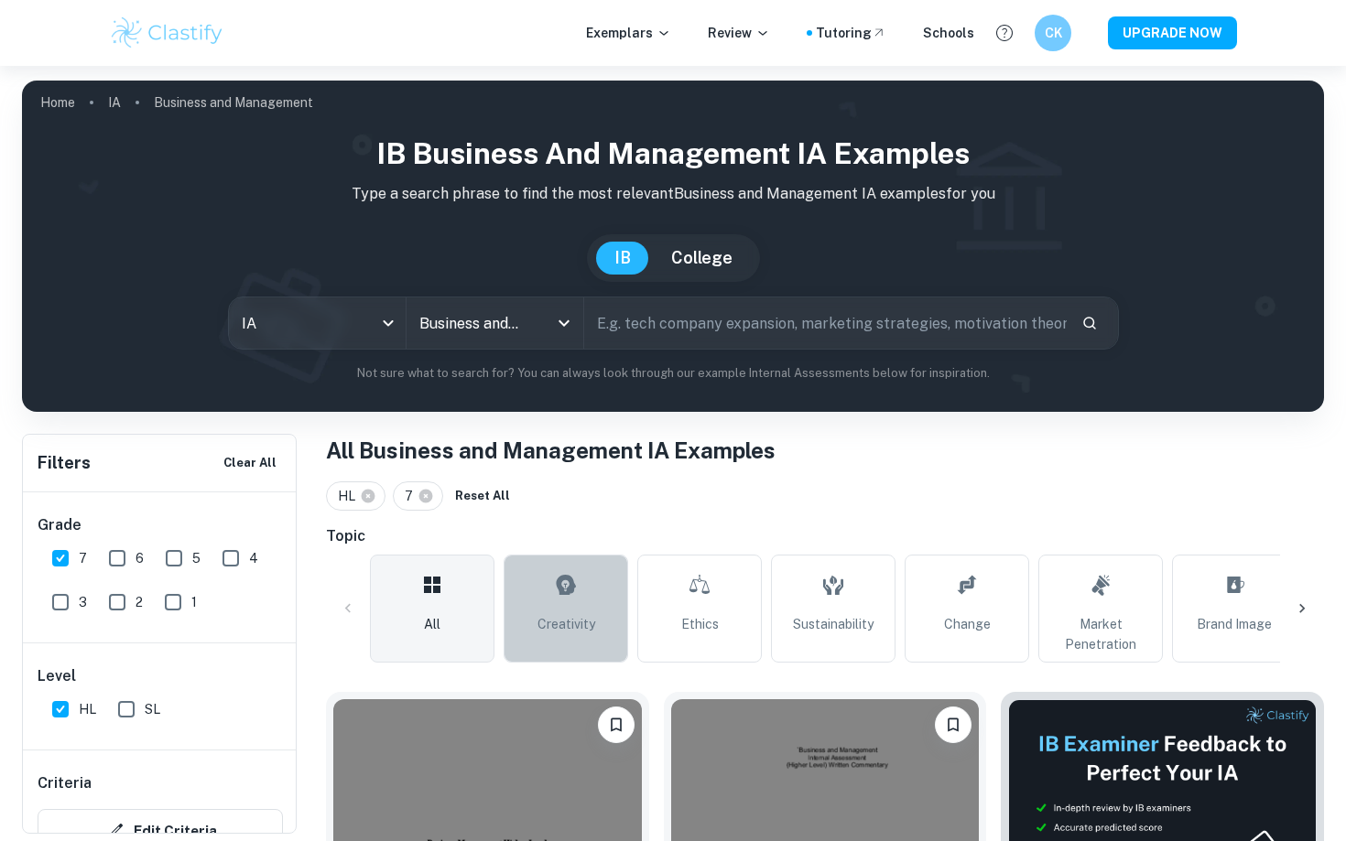
click at [566, 654] on link "Creativity" at bounding box center [566, 609] width 125 height 108
type input "Creativity"
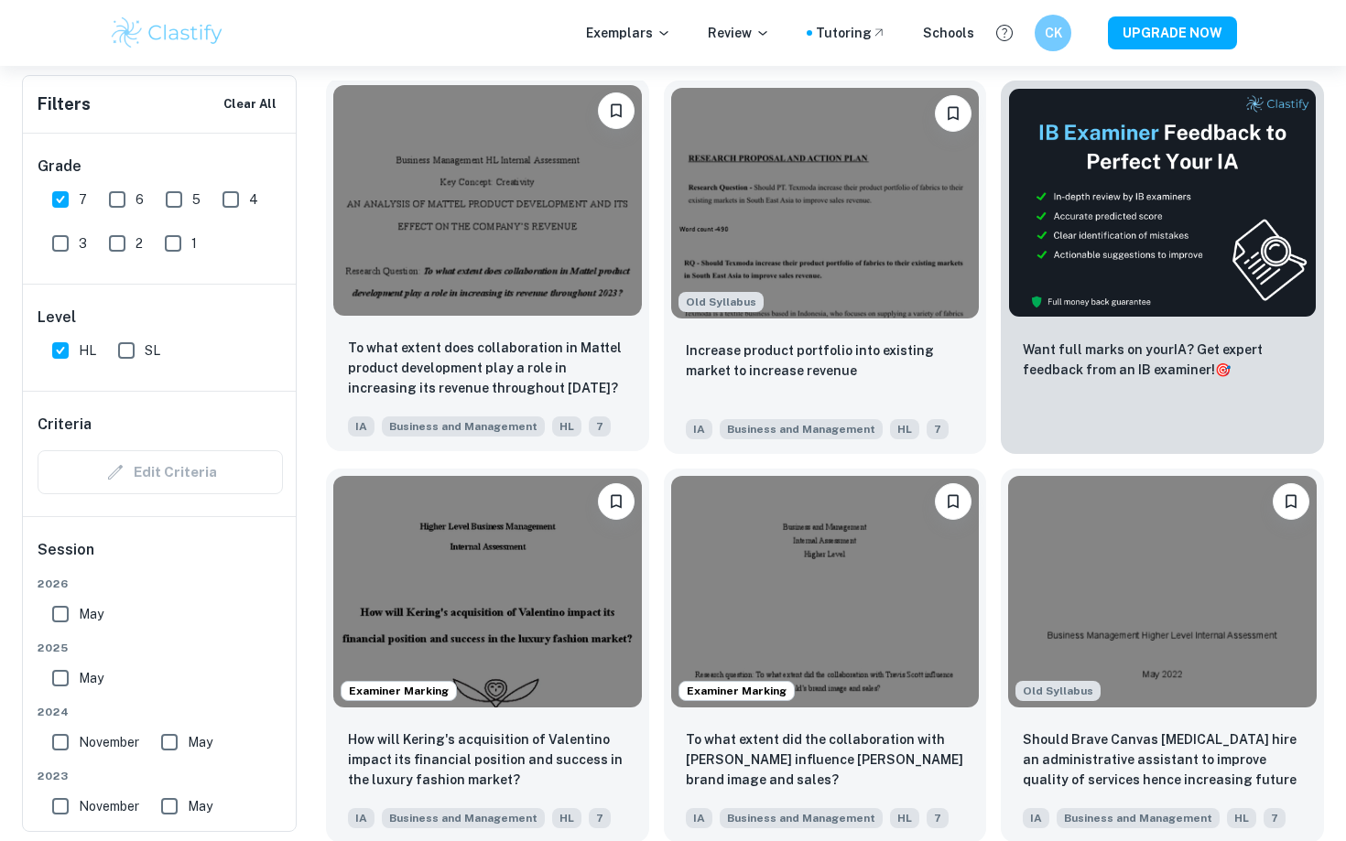
scroll to position [618, 0]
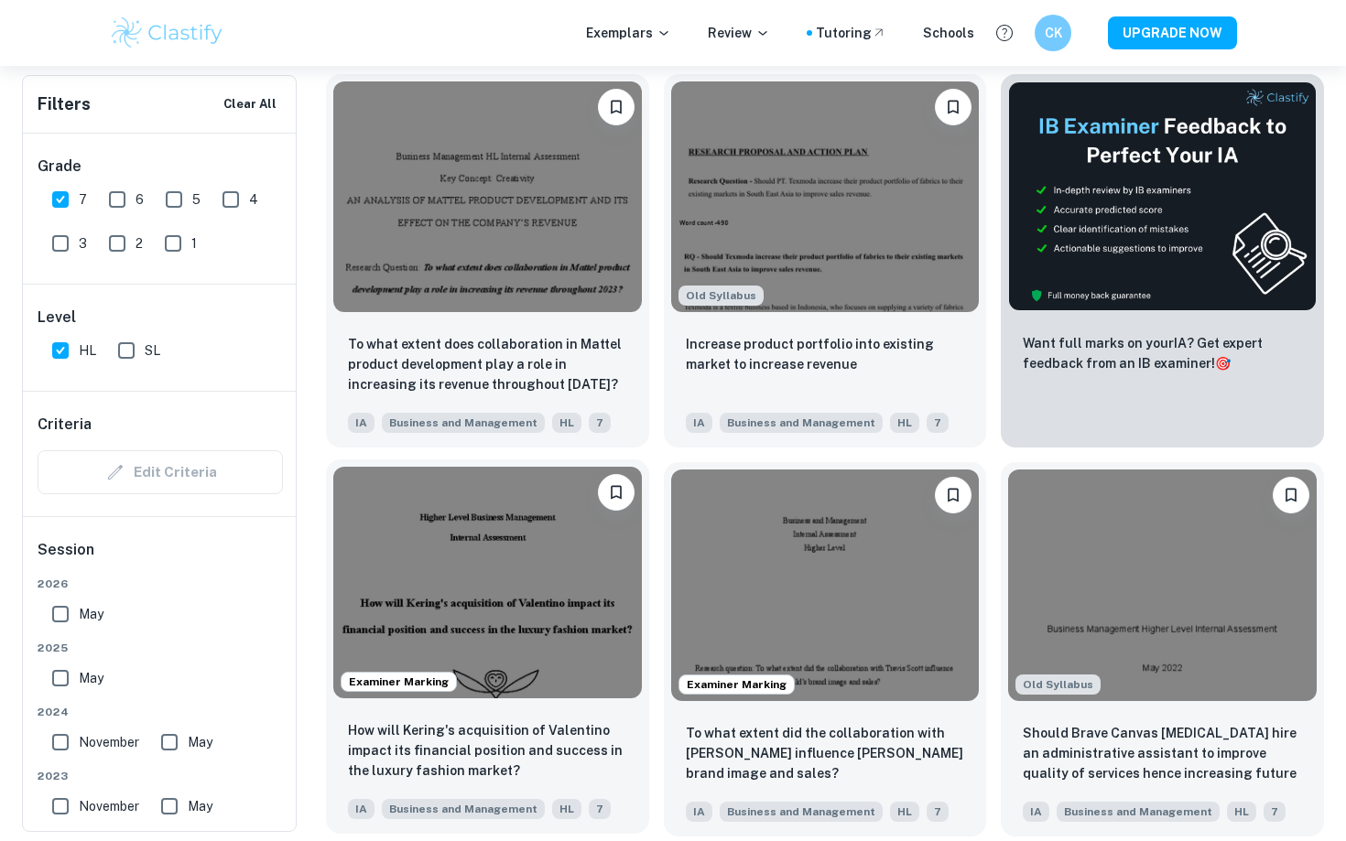
click at [551, 593] on img at bounding box center [487, 582] width 309 height 231
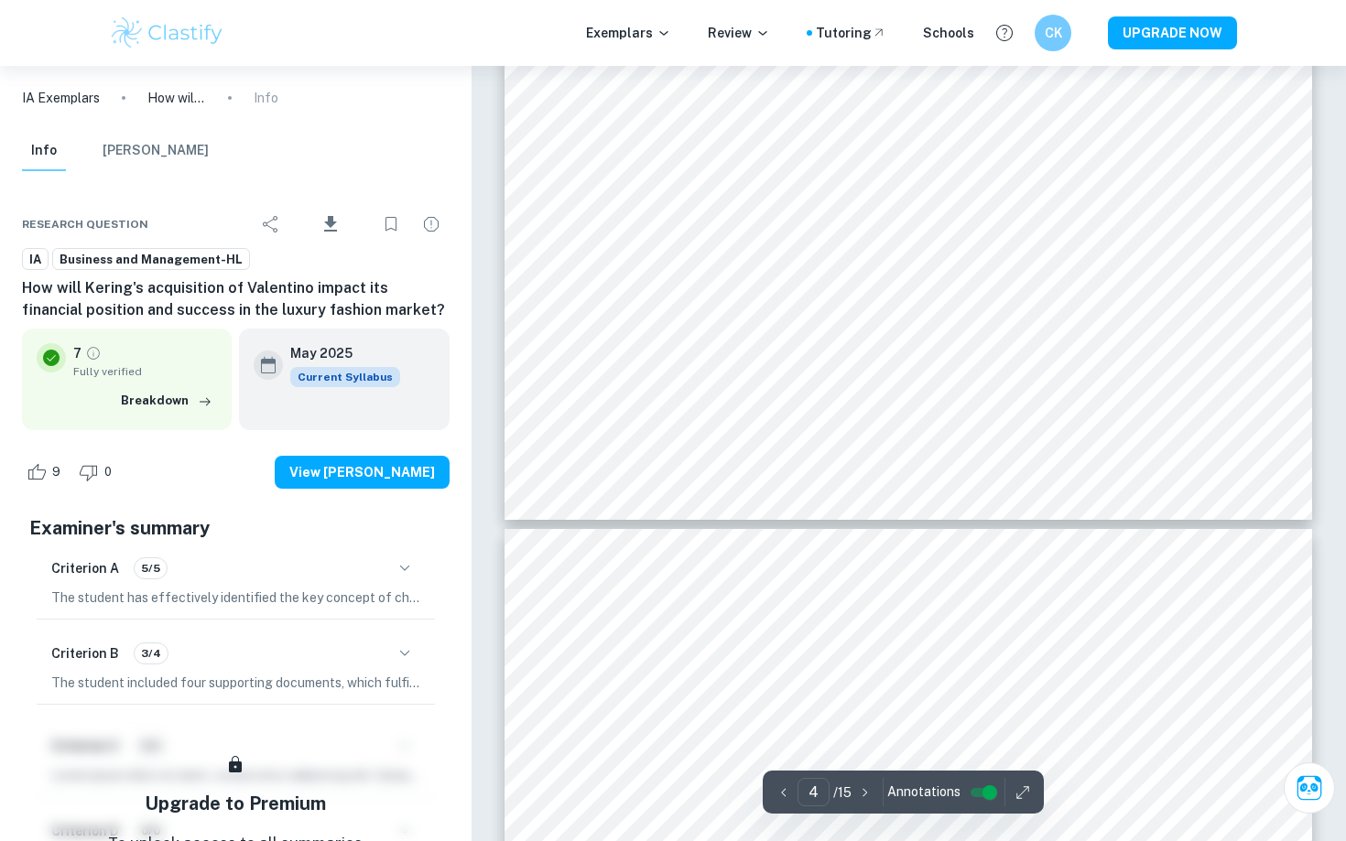
scroll to position [4039, 0]
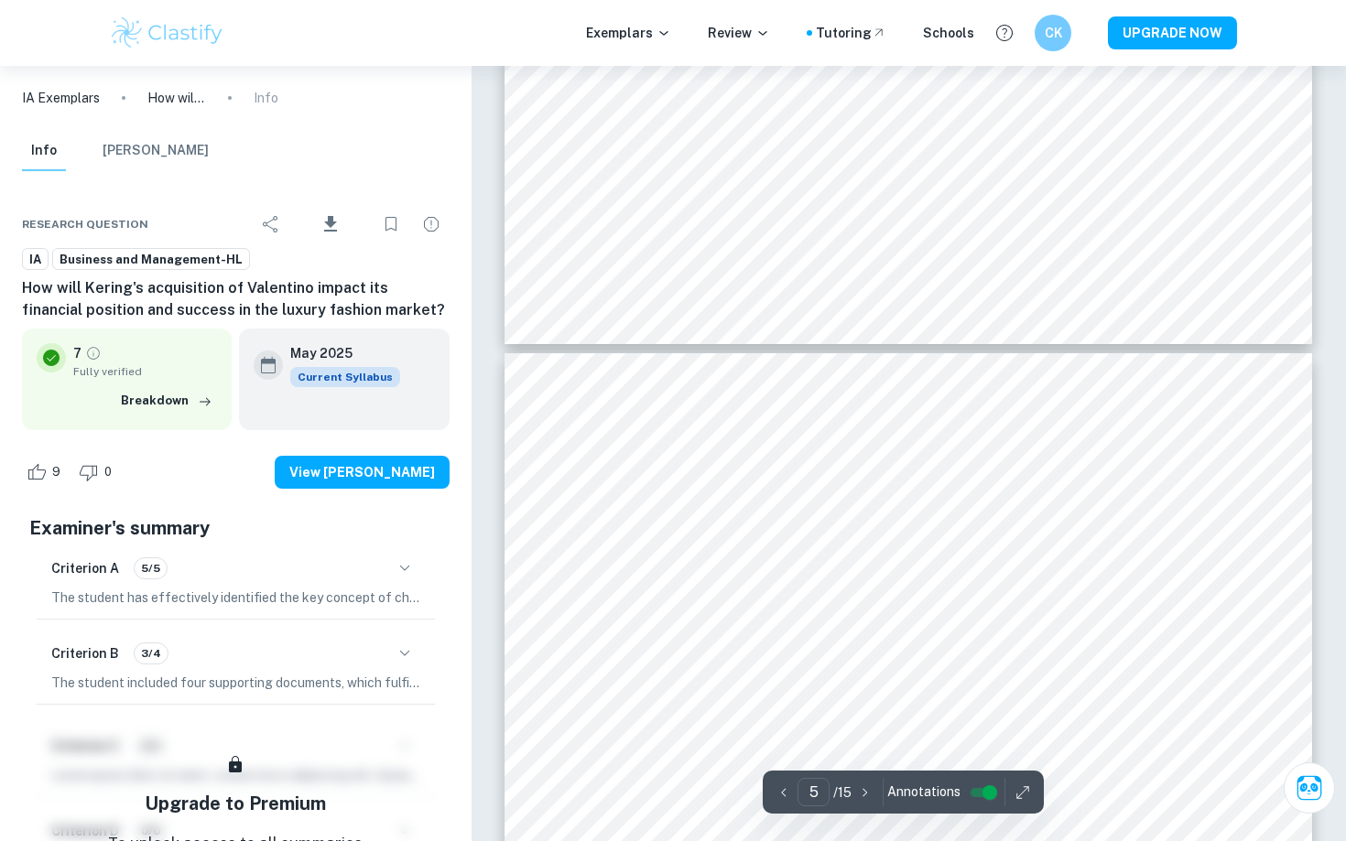
type input "4"
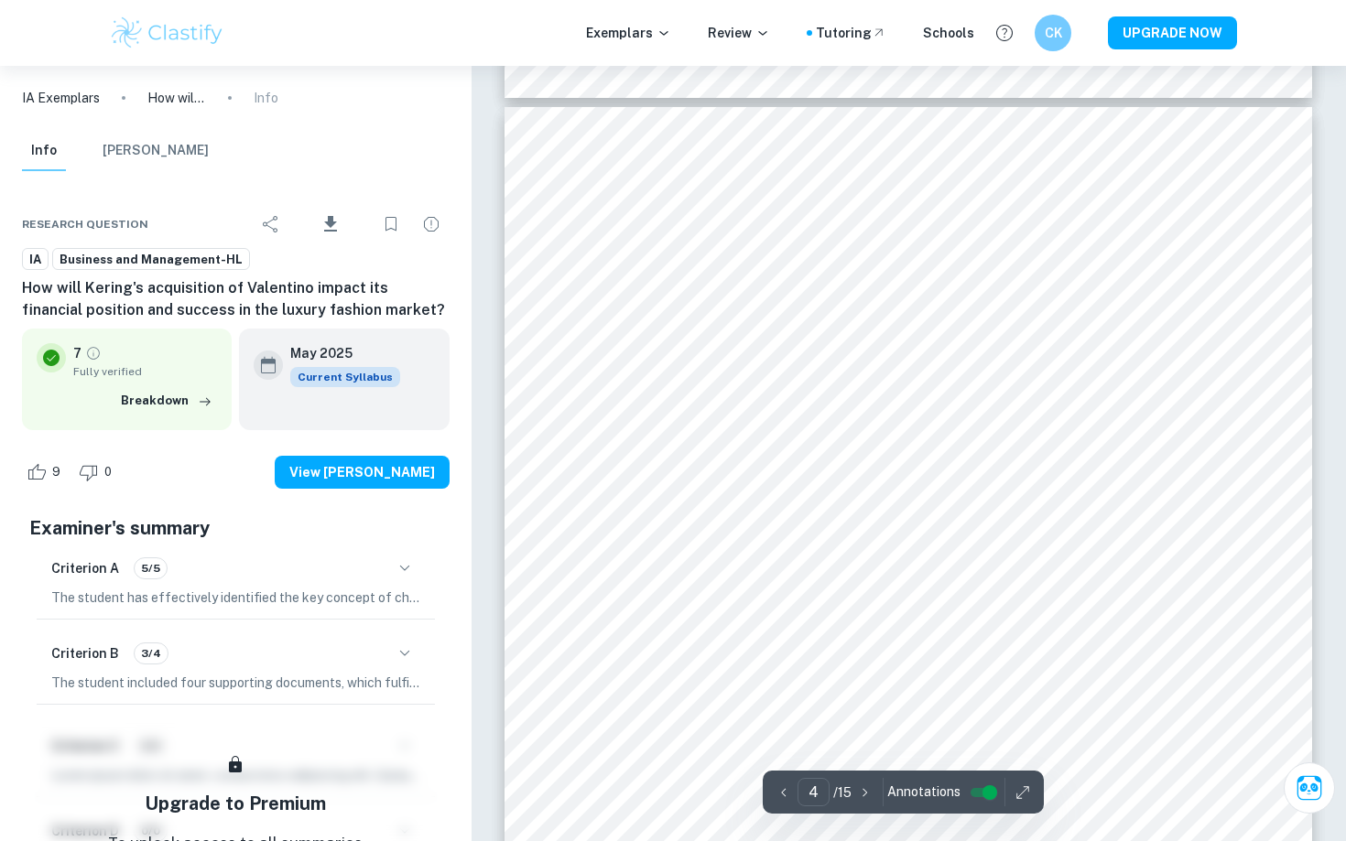
scroll to position [3397, 0]
